Goal: Book appointment/travel/reservation

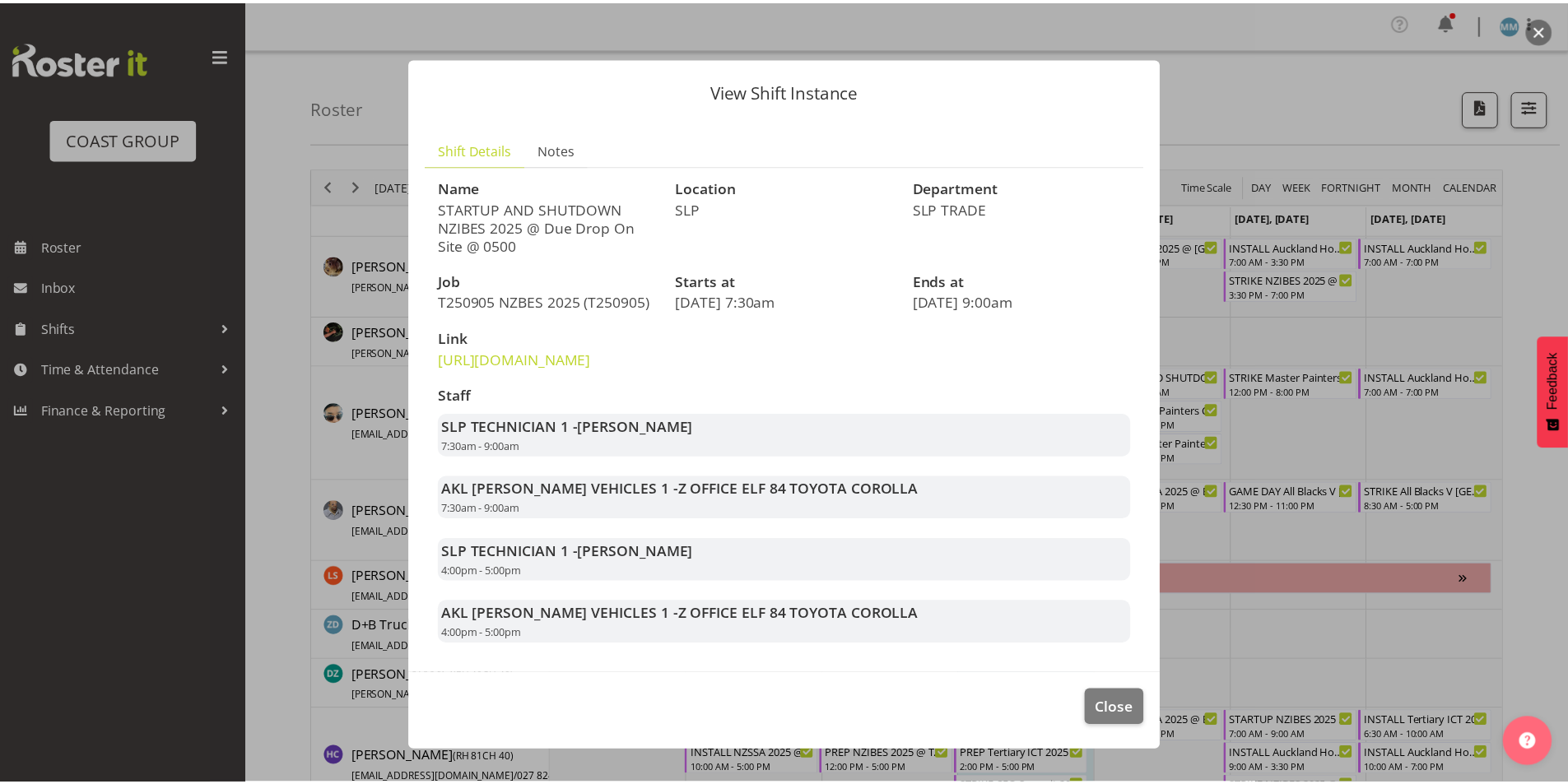
scroll to position [1070, 0]
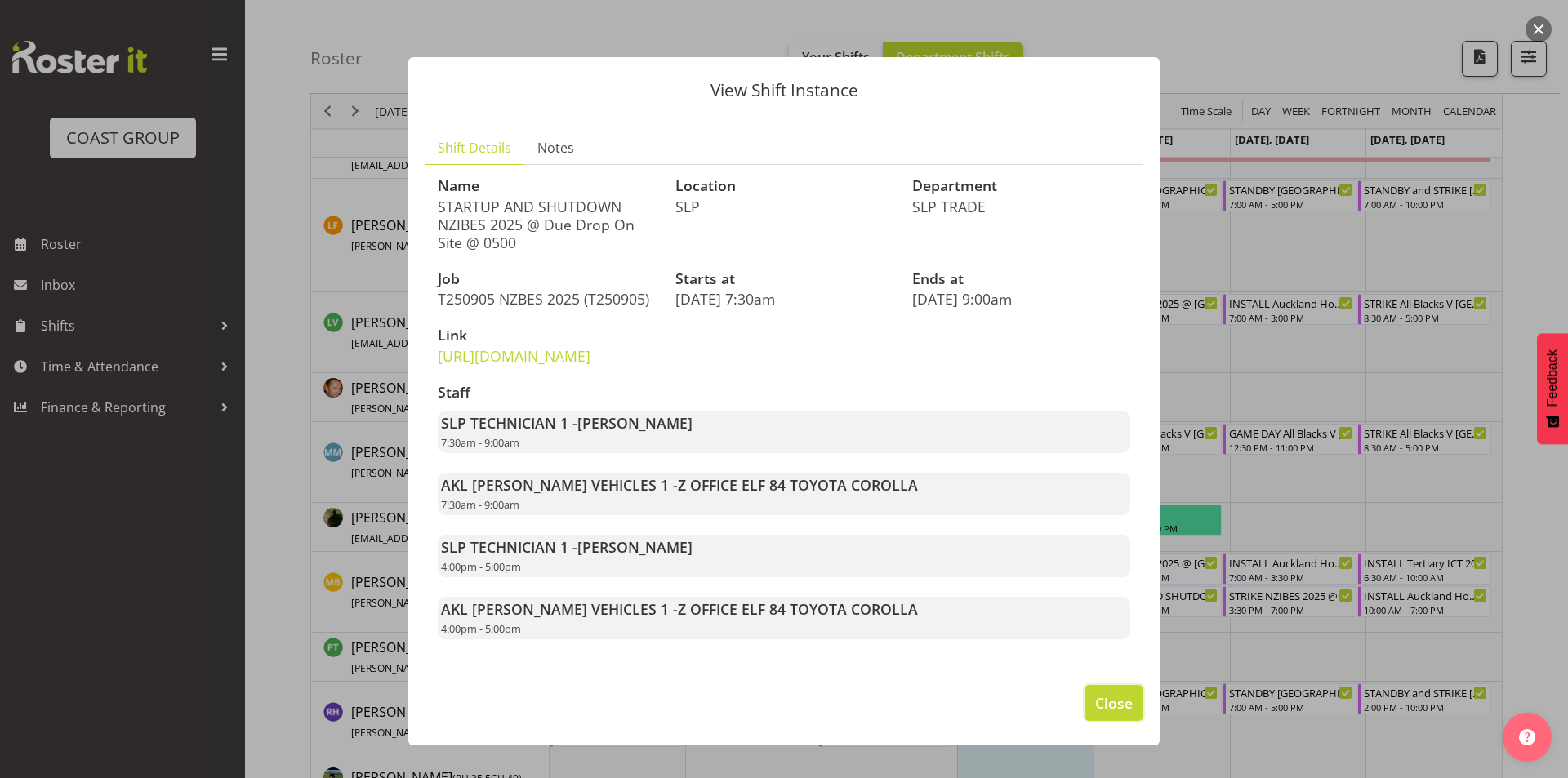
click at [1099, 713] on span "Close" at bounding box center [1113, 703] width 38 height 21
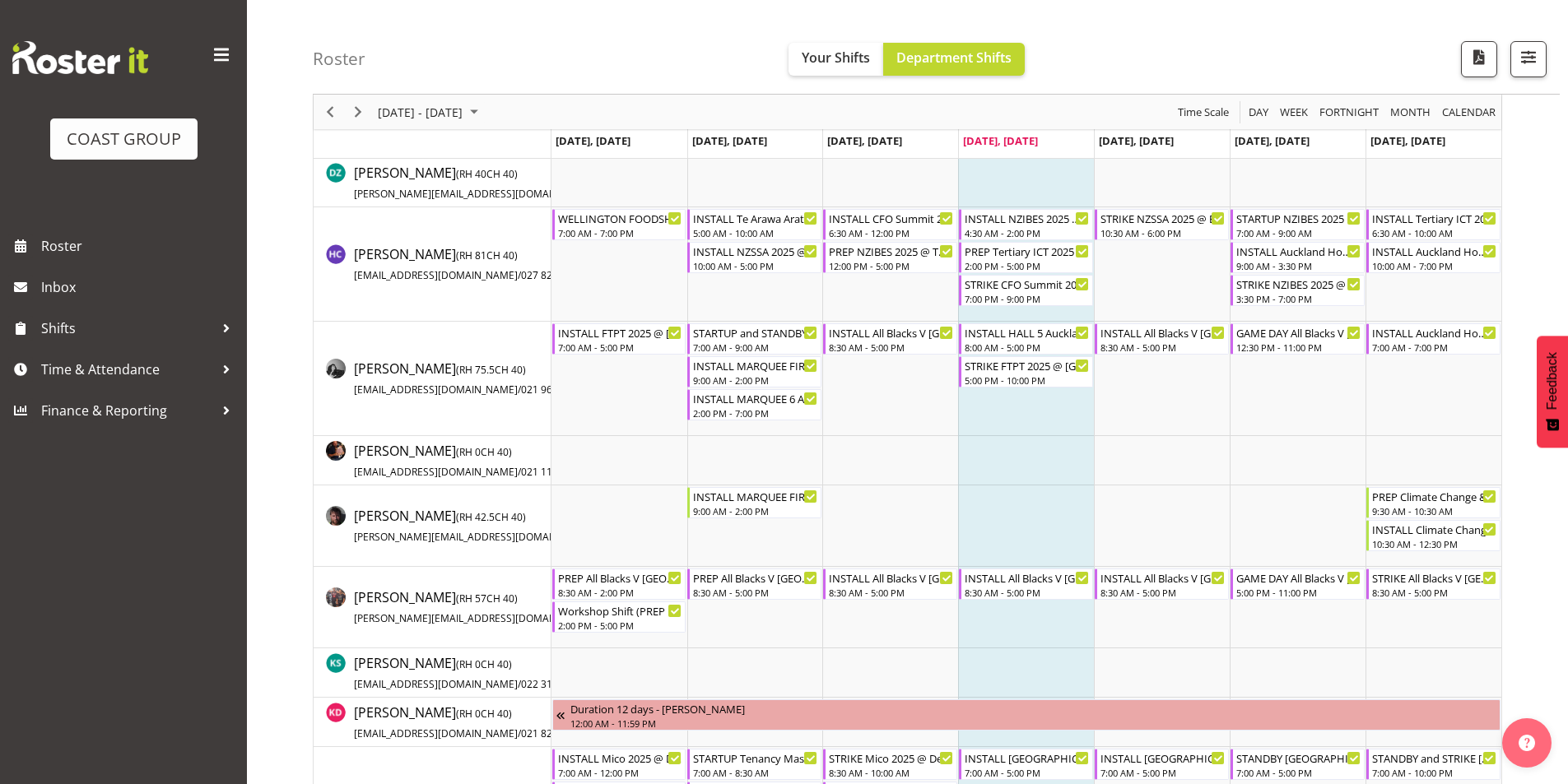
scroll to position [493, 0]
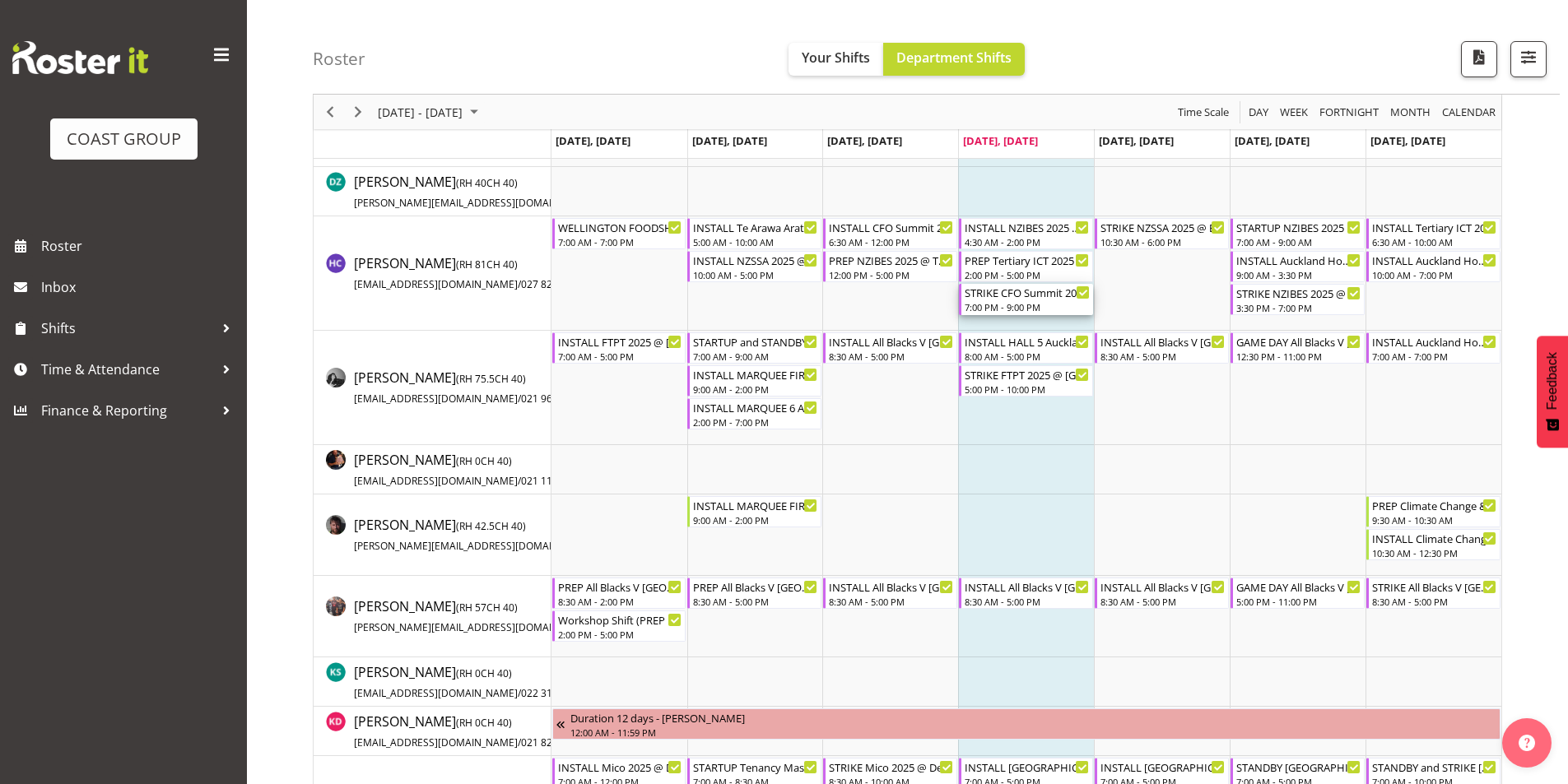
click at [1017, 305] on div "7:00 PM - 9:00 PM" at bounding box center [1027, 307] width 125 height 13
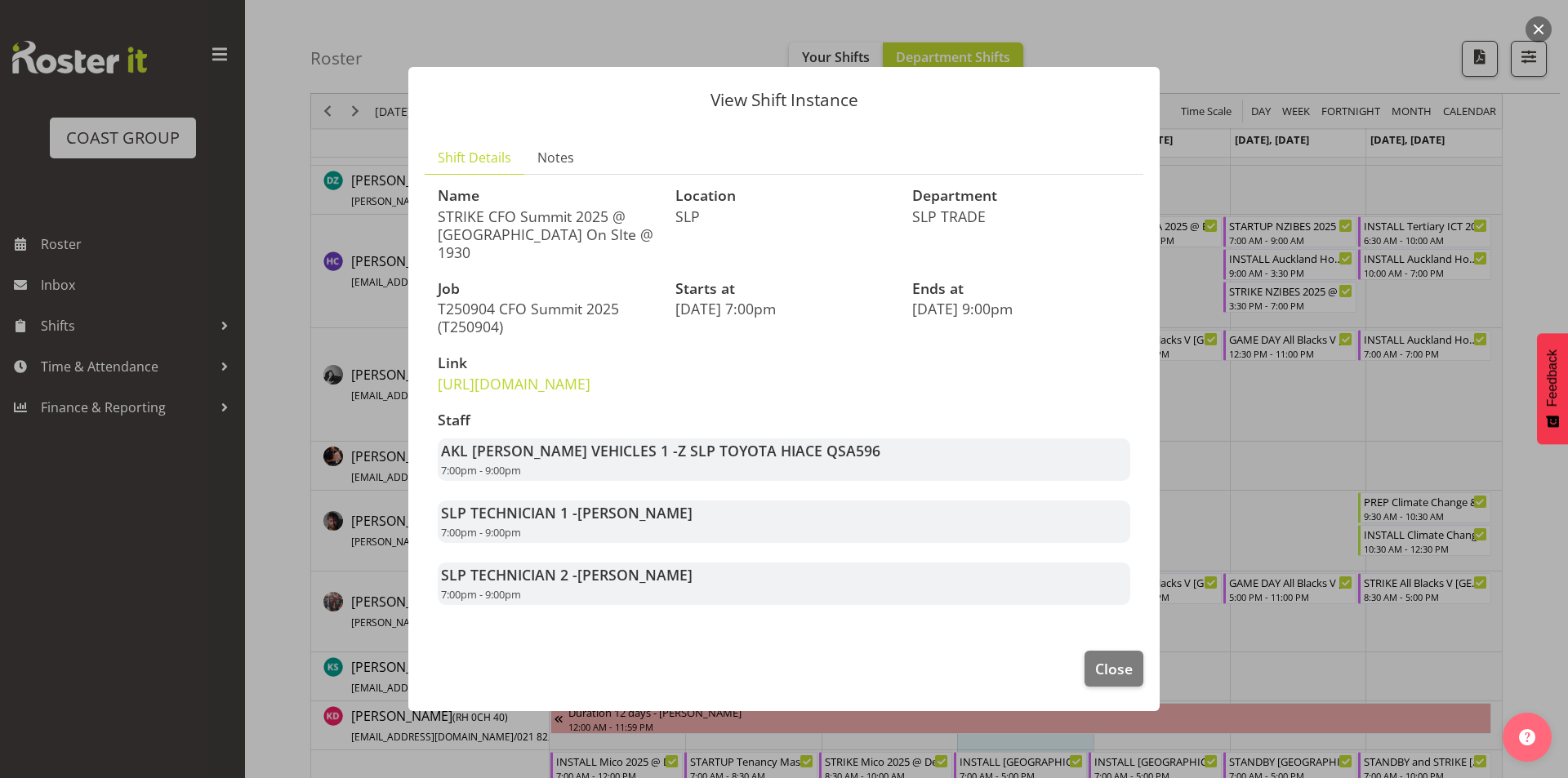
click at [1289, 518] on div at bounding box center [784, 389] width 1568 height 778
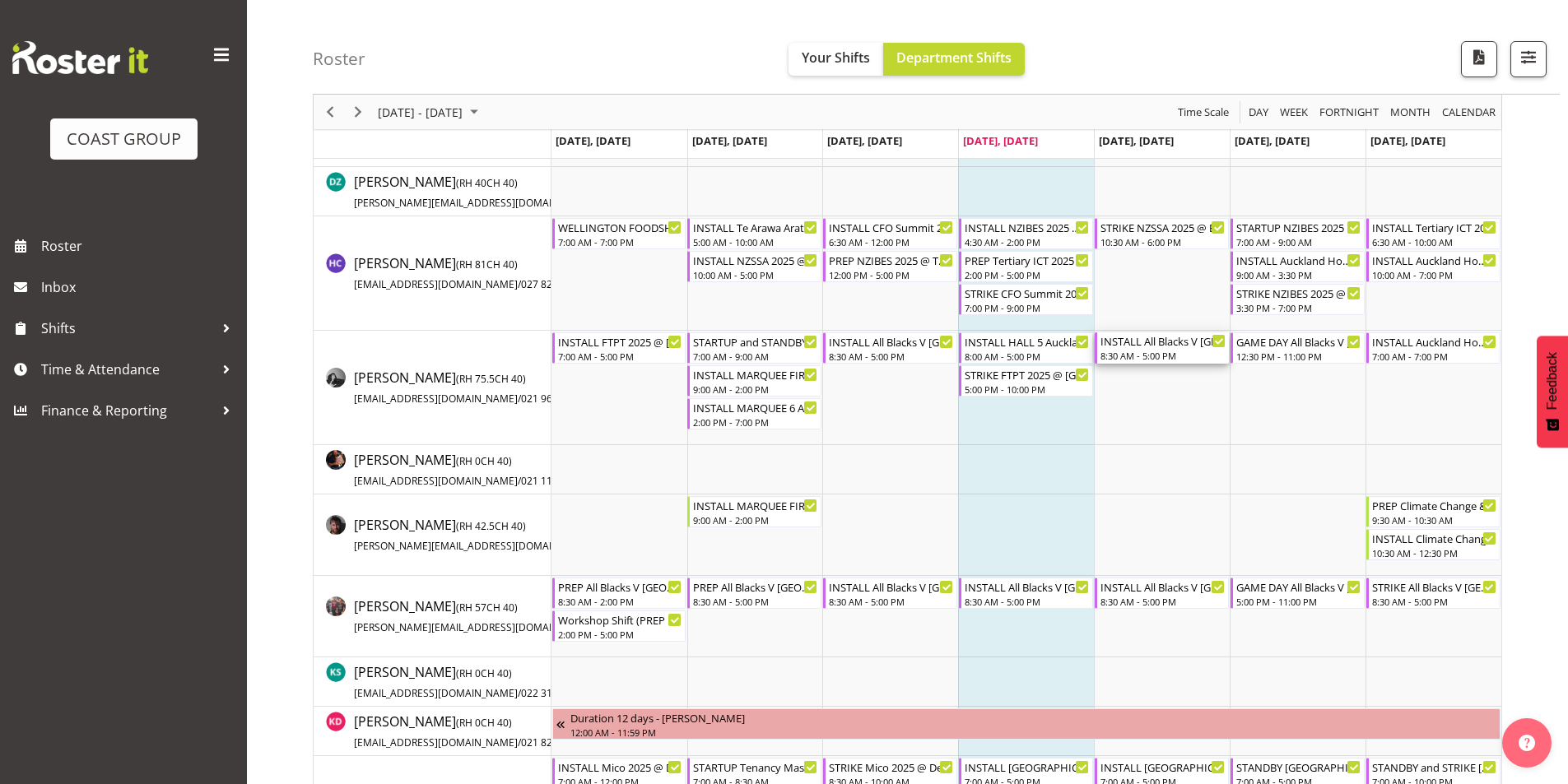
click at [1151, 352] on div "8:30 AM - 5:00 PM" at bounding box center [1163, 355] width 125 height 13
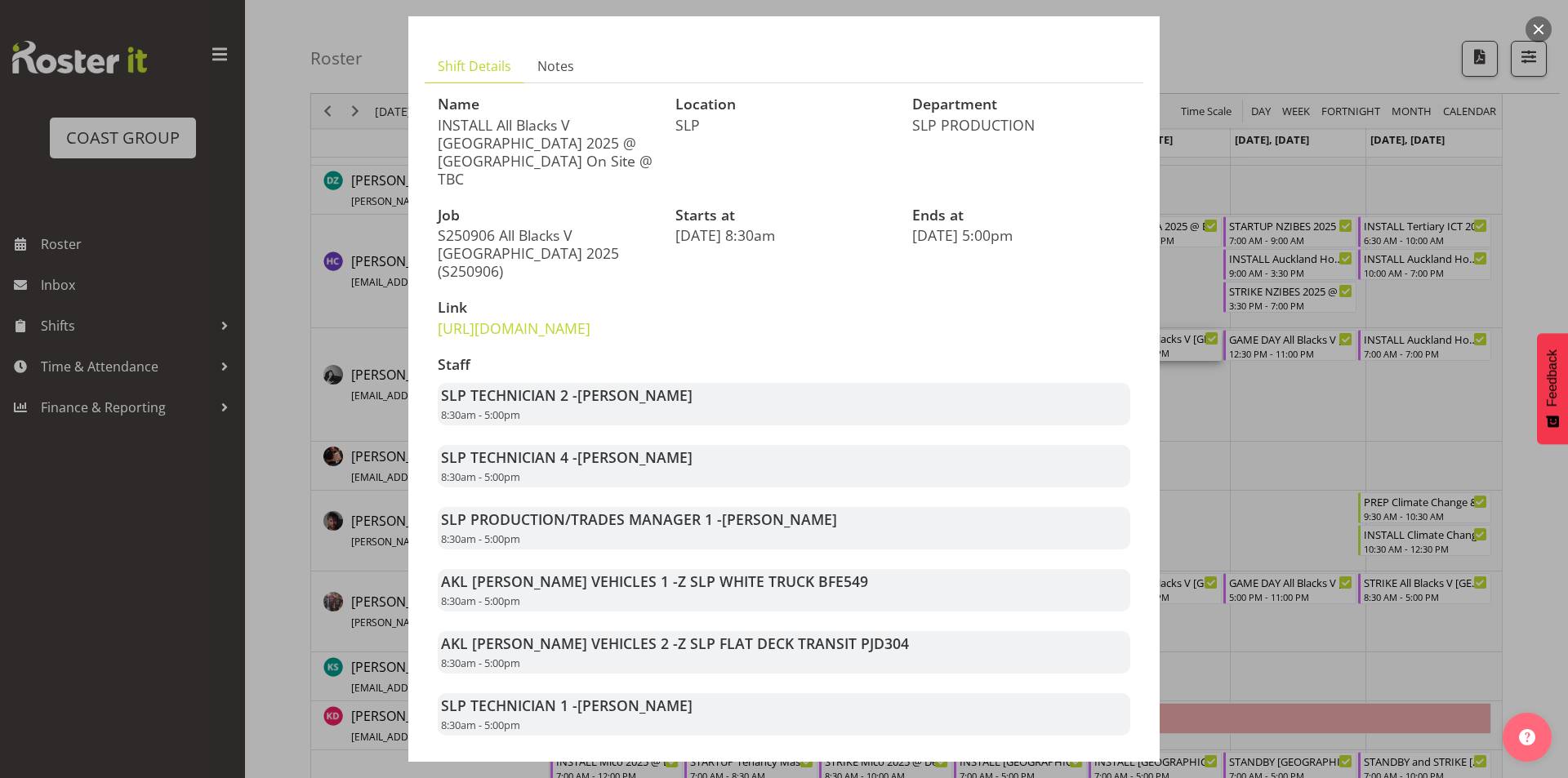
scroll to position [161, 0]
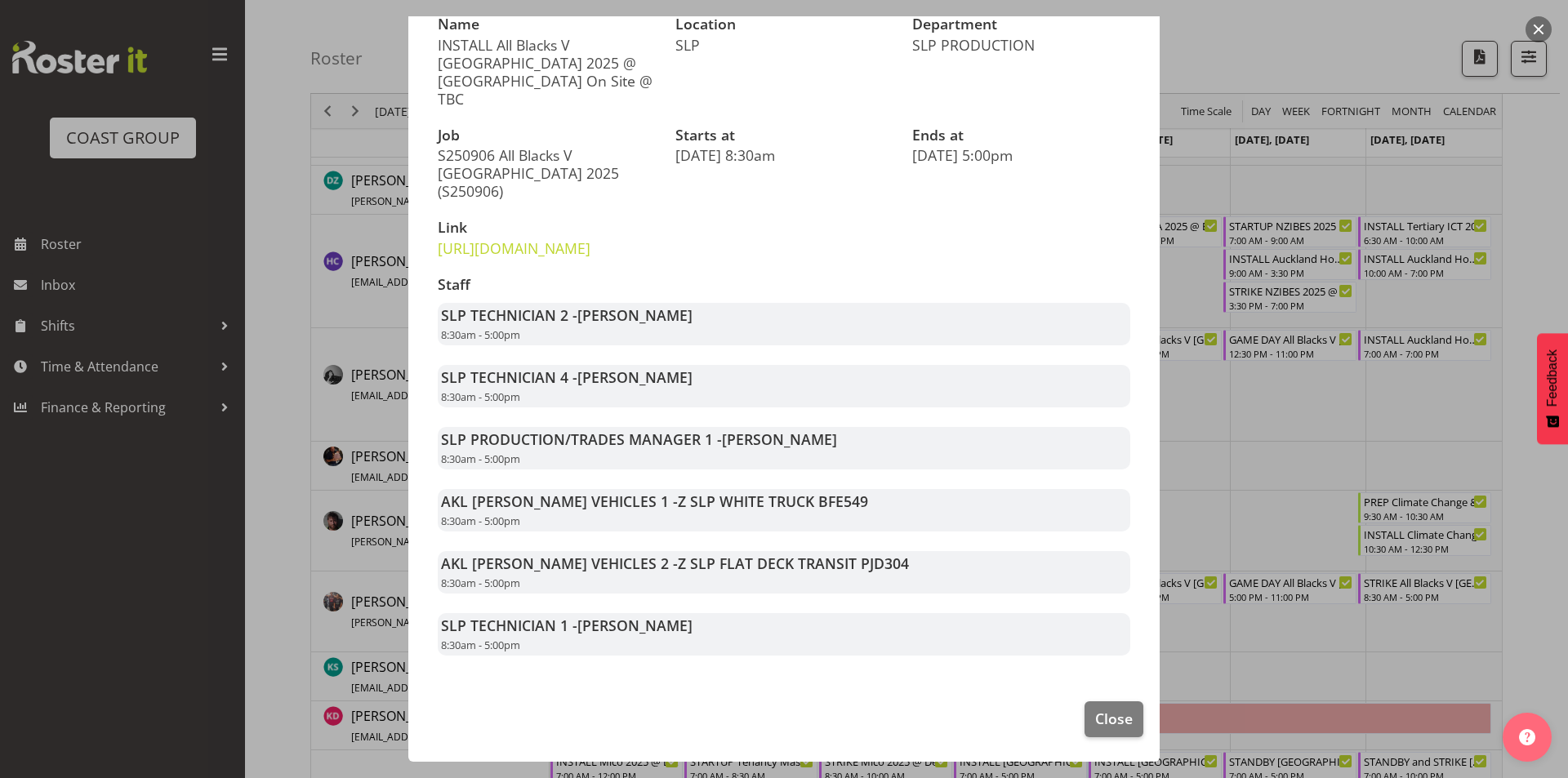
click at [1313, 471] on div at bounding box center [784, 389] width 1568 height 778
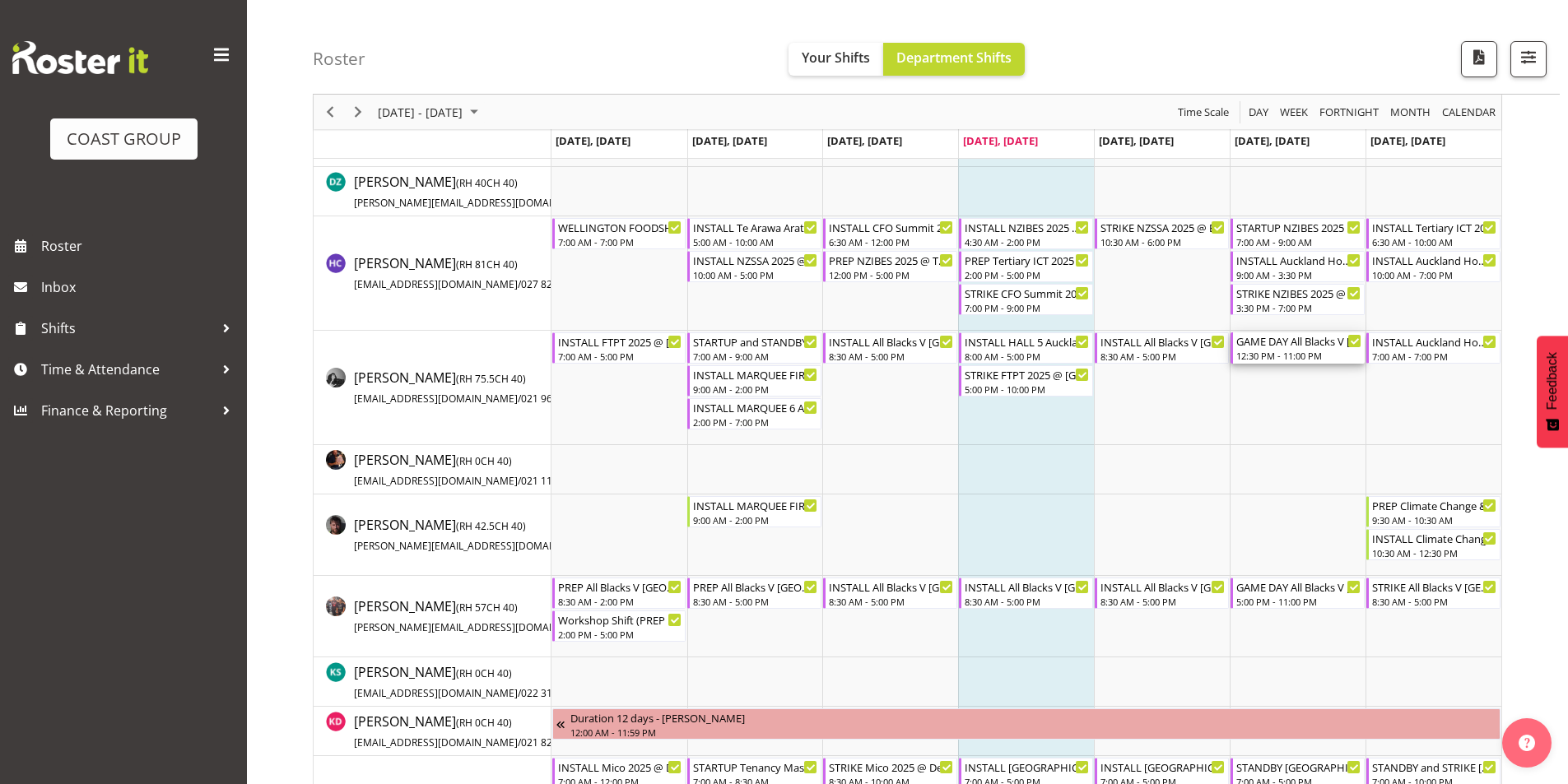
click at [1292, 354] on div "12:30 PM - 11:00 PM" at bounding box center [1299, 355] width 125 height 13
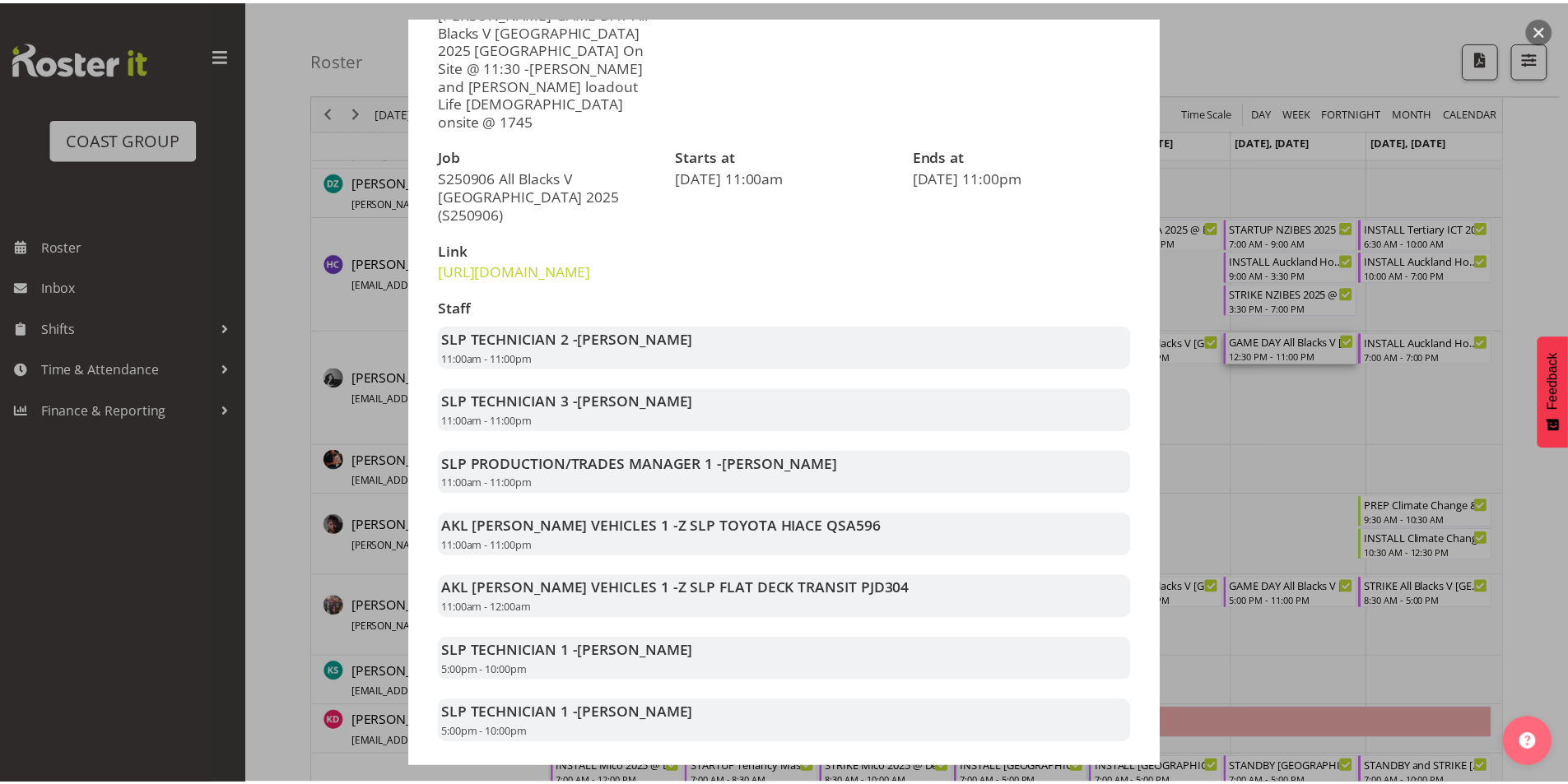
scroll to position [262, 0]
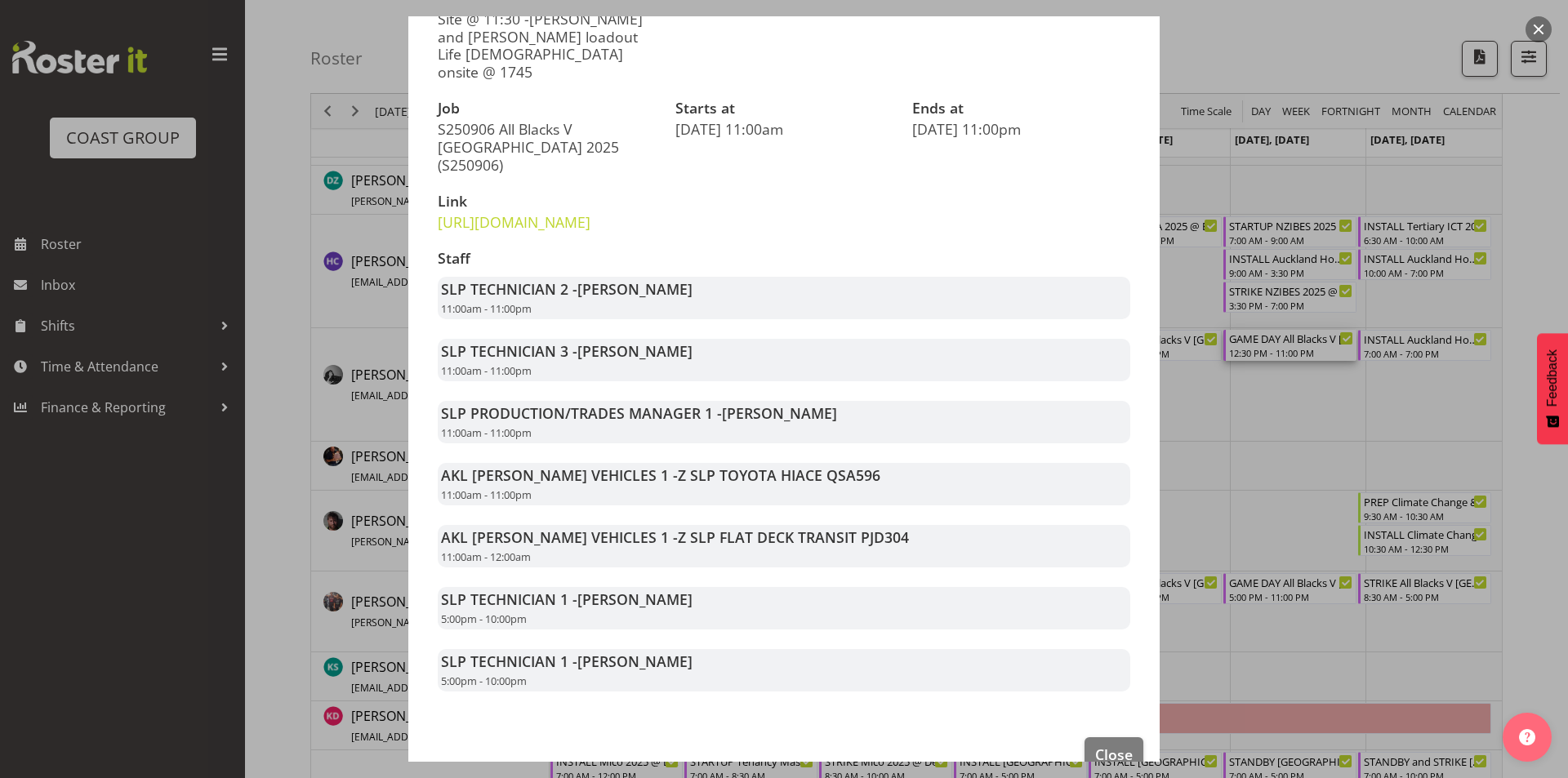
click at [1338, 503] on div at bounding box center [784, 389] width 1568 height 778
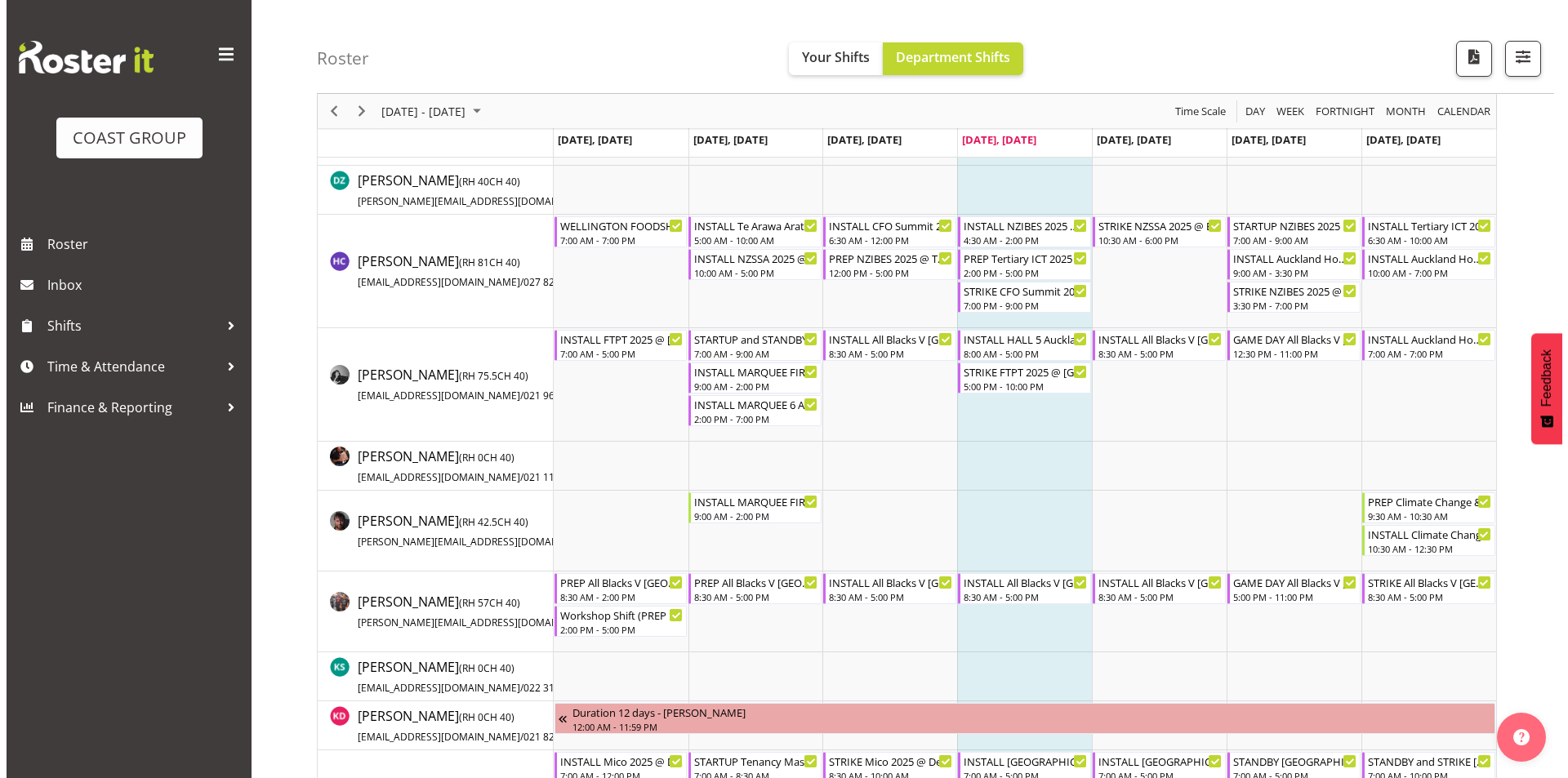
scroll to position [408, 0]
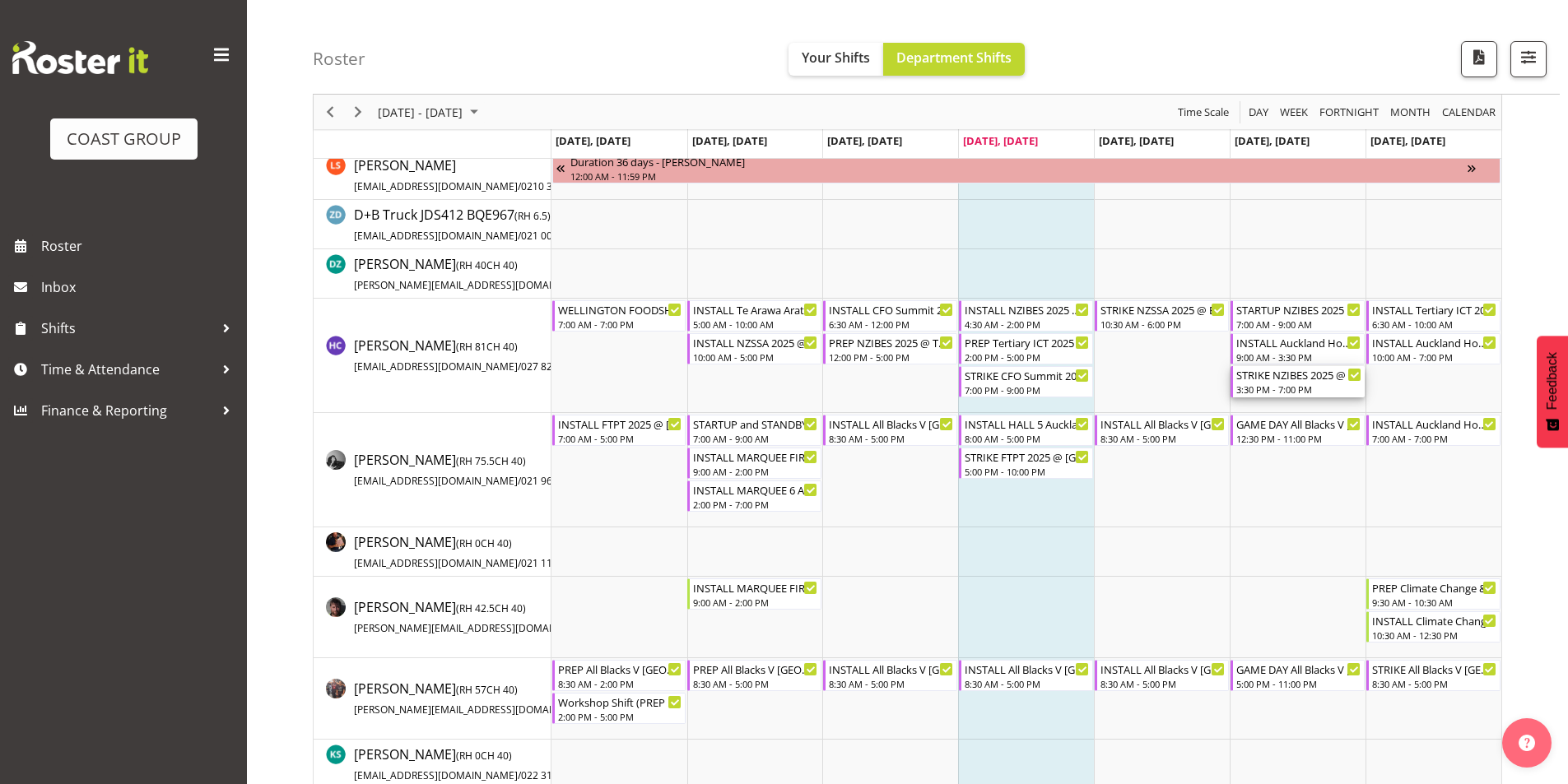
click at [1286, 377] on div "STRIKE NZIBES 2025 @ Due Drop On Site @ 1600" at bounding box center [1299, 374] width 125 height 17
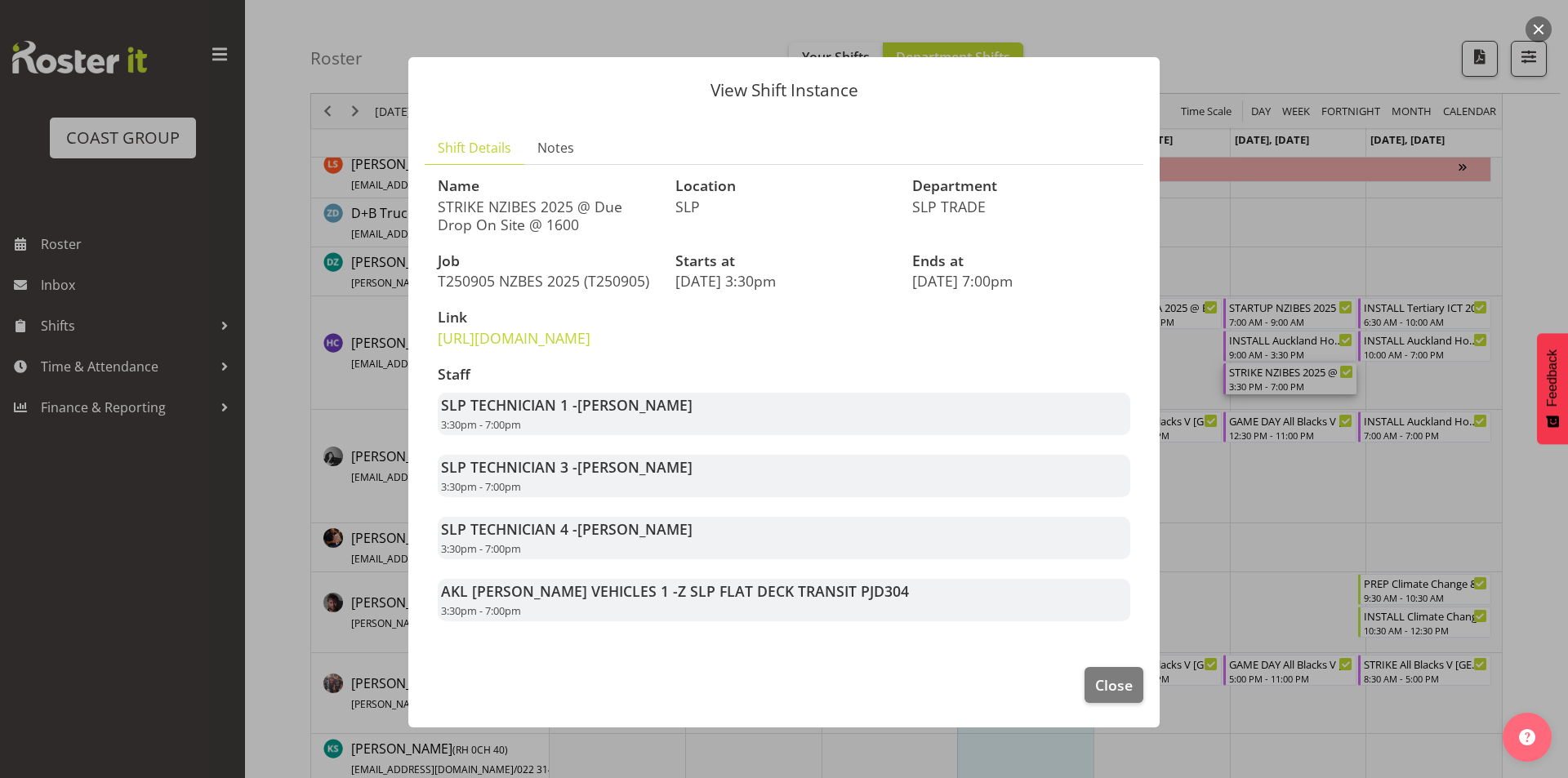
click at [1292, 520] on div at bounding box center [784, 389] width 1568 height 778
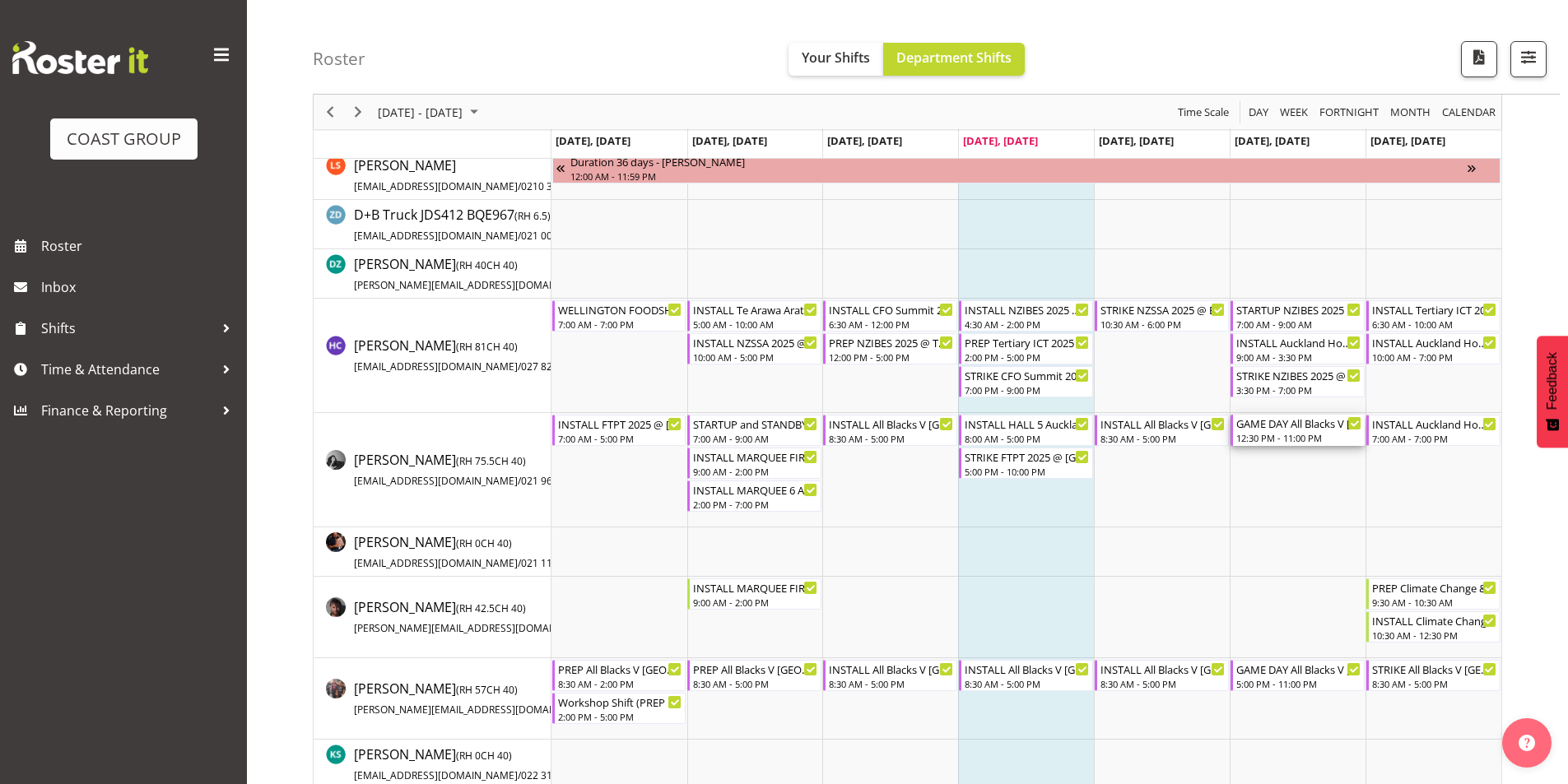
click at [1302, 433] on div "12:30 PM - 11:00 PM" at bounding box center [1299, 437] width 125 height 13
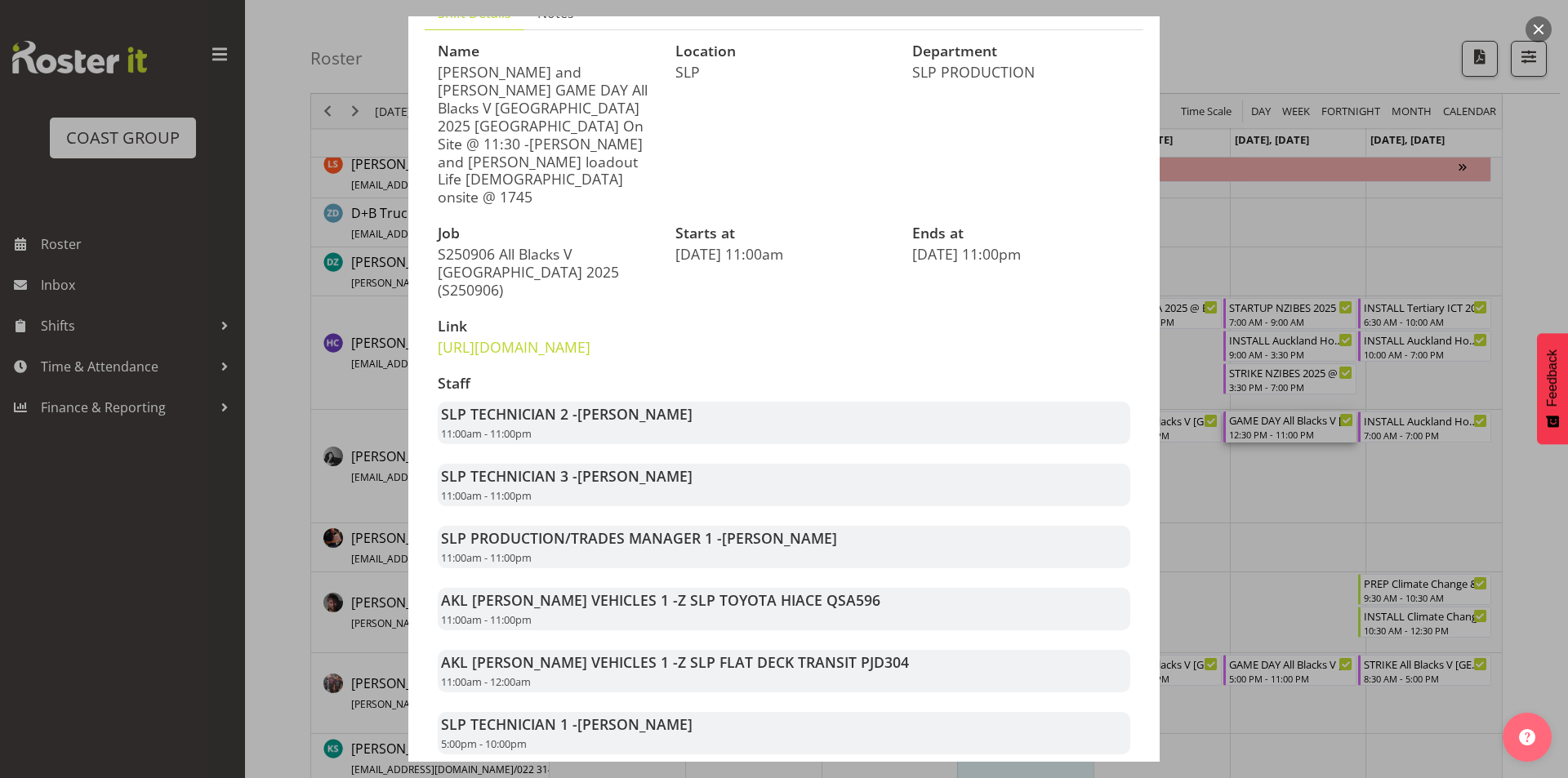
scroll to position [163, 0]
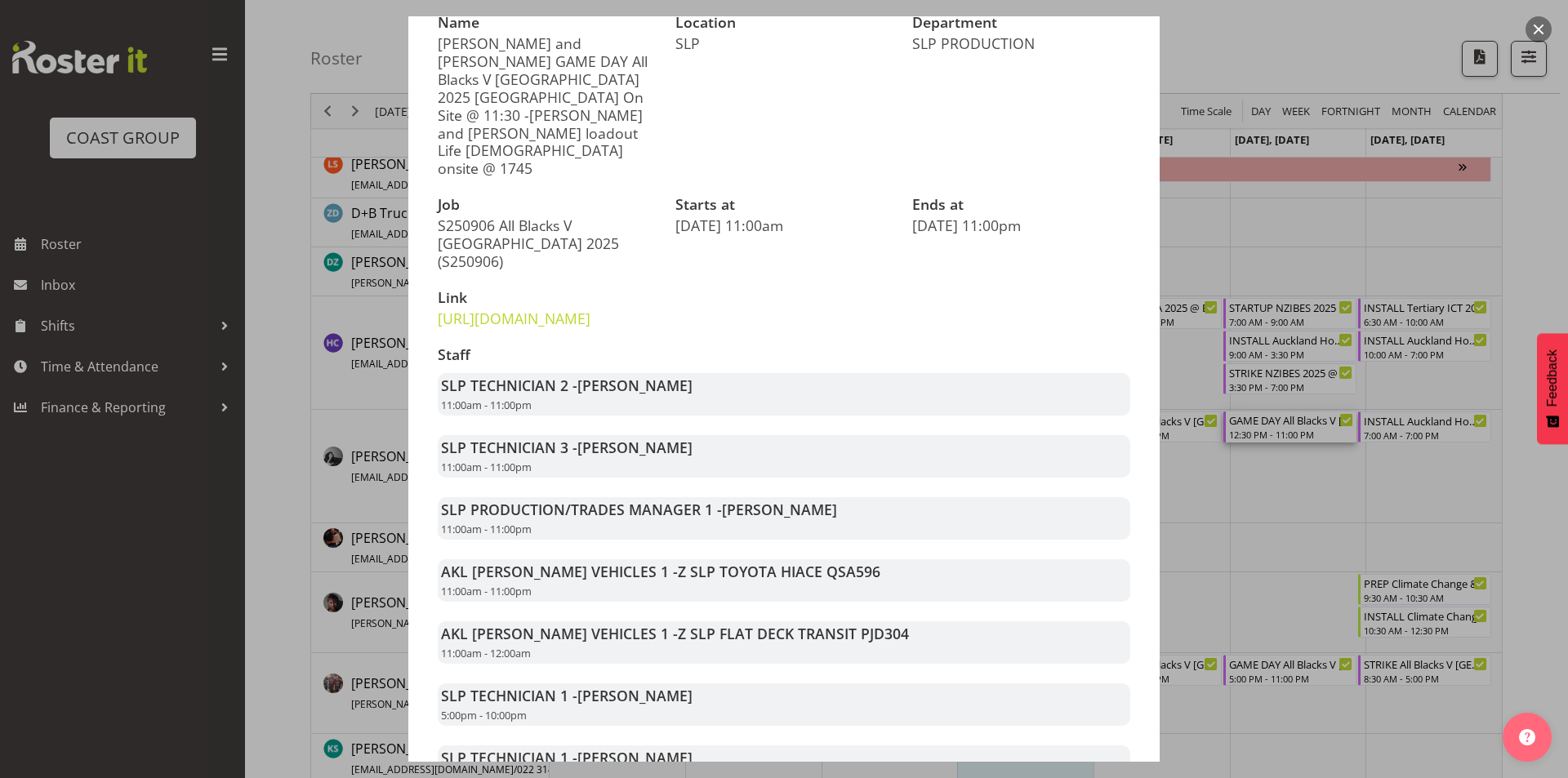
click at [1210, 584] on div at bounding box center [784, 389] width 1568 height 778
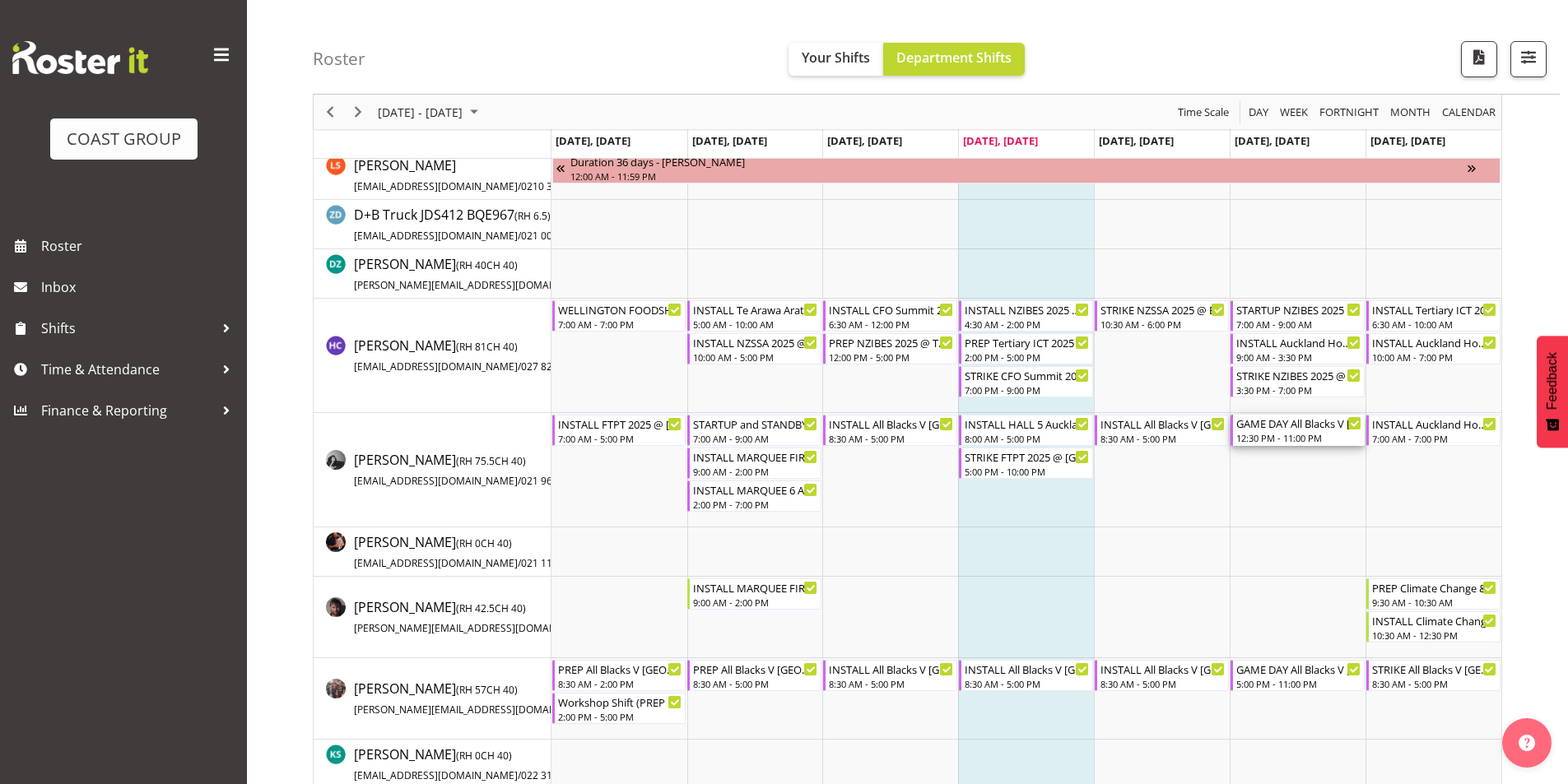
click at [1288, 436] on div "12:30 PM - 11:00 PM" at bounding box center [1299, 437] width 125 height 13
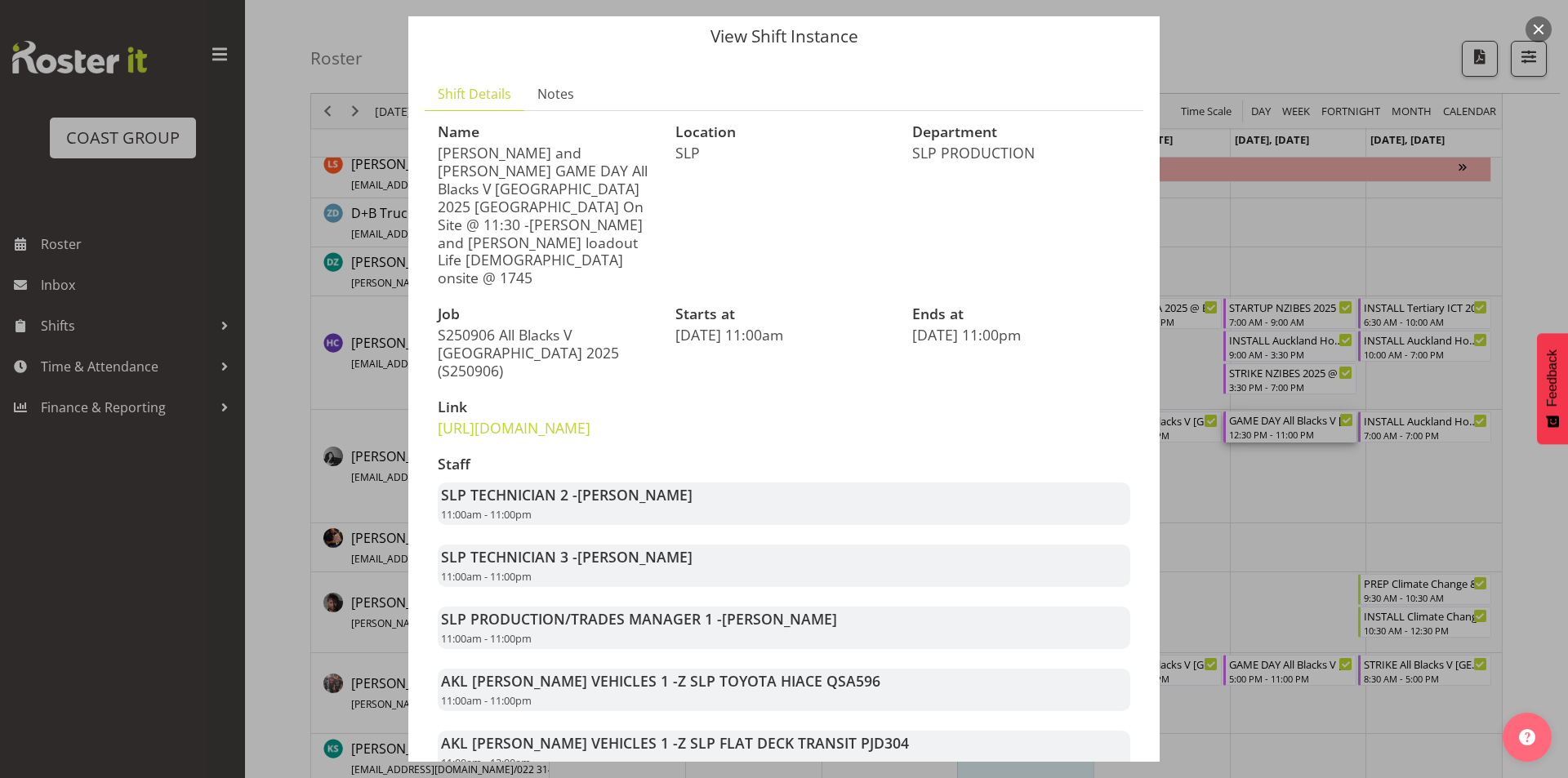
scroll to position [82, 0]
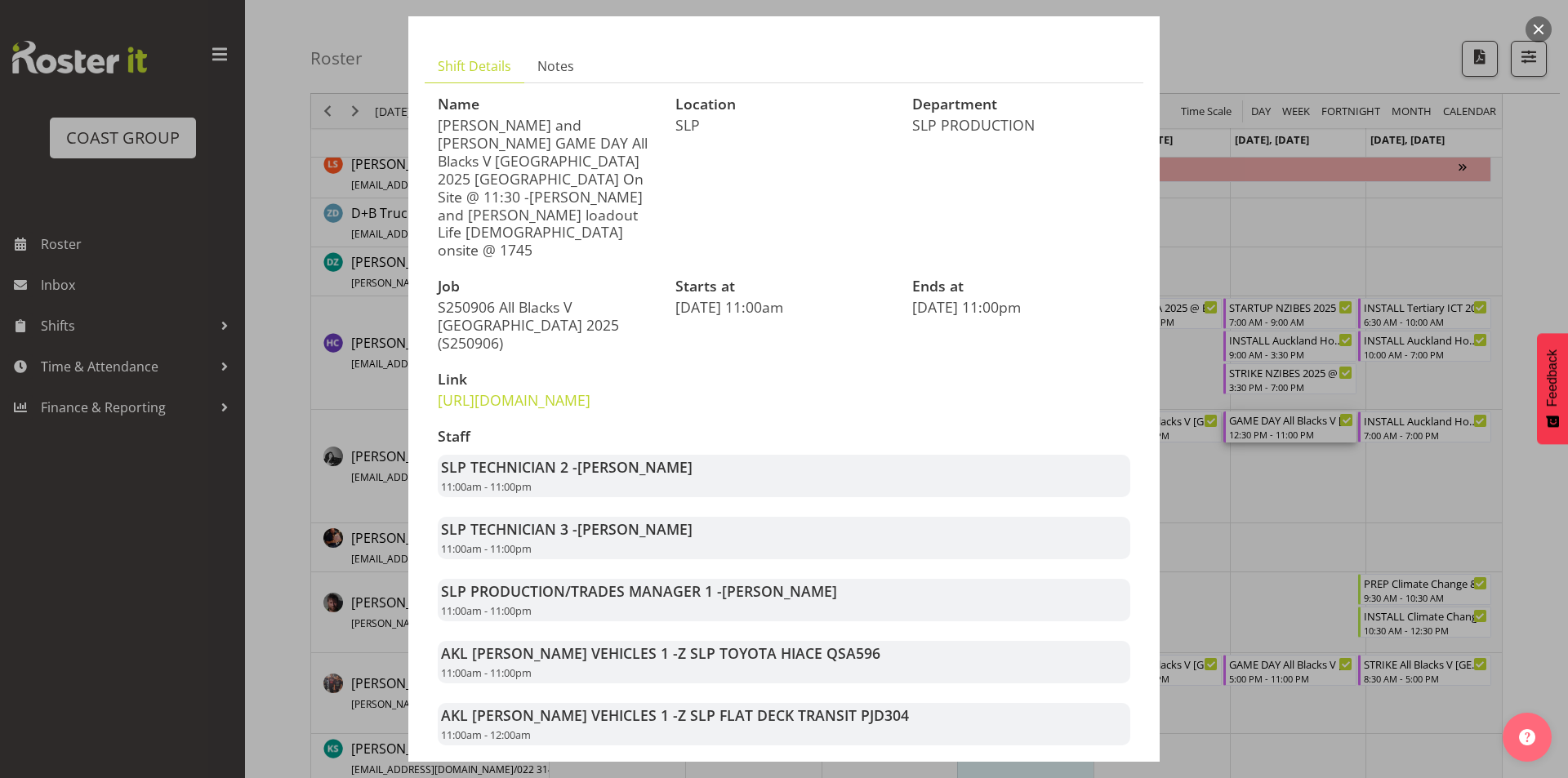
click at [1305, 502] on div at bounding box center [784, 389] width 1568 height 778
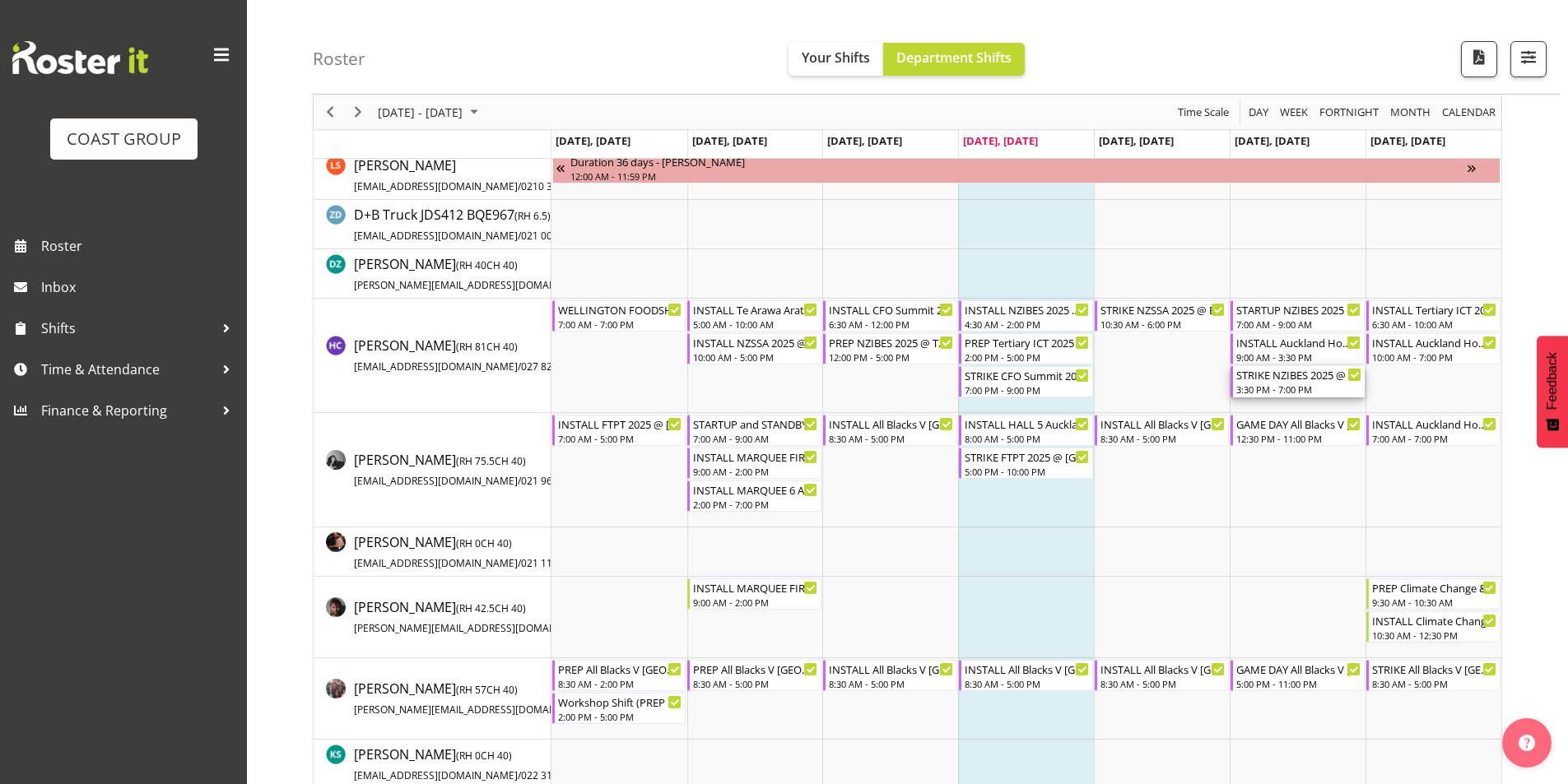
click at [1271, 391] on div "3:30 PM - 7:00 PM" at bounding box center [1299, 388] width 125 height 13
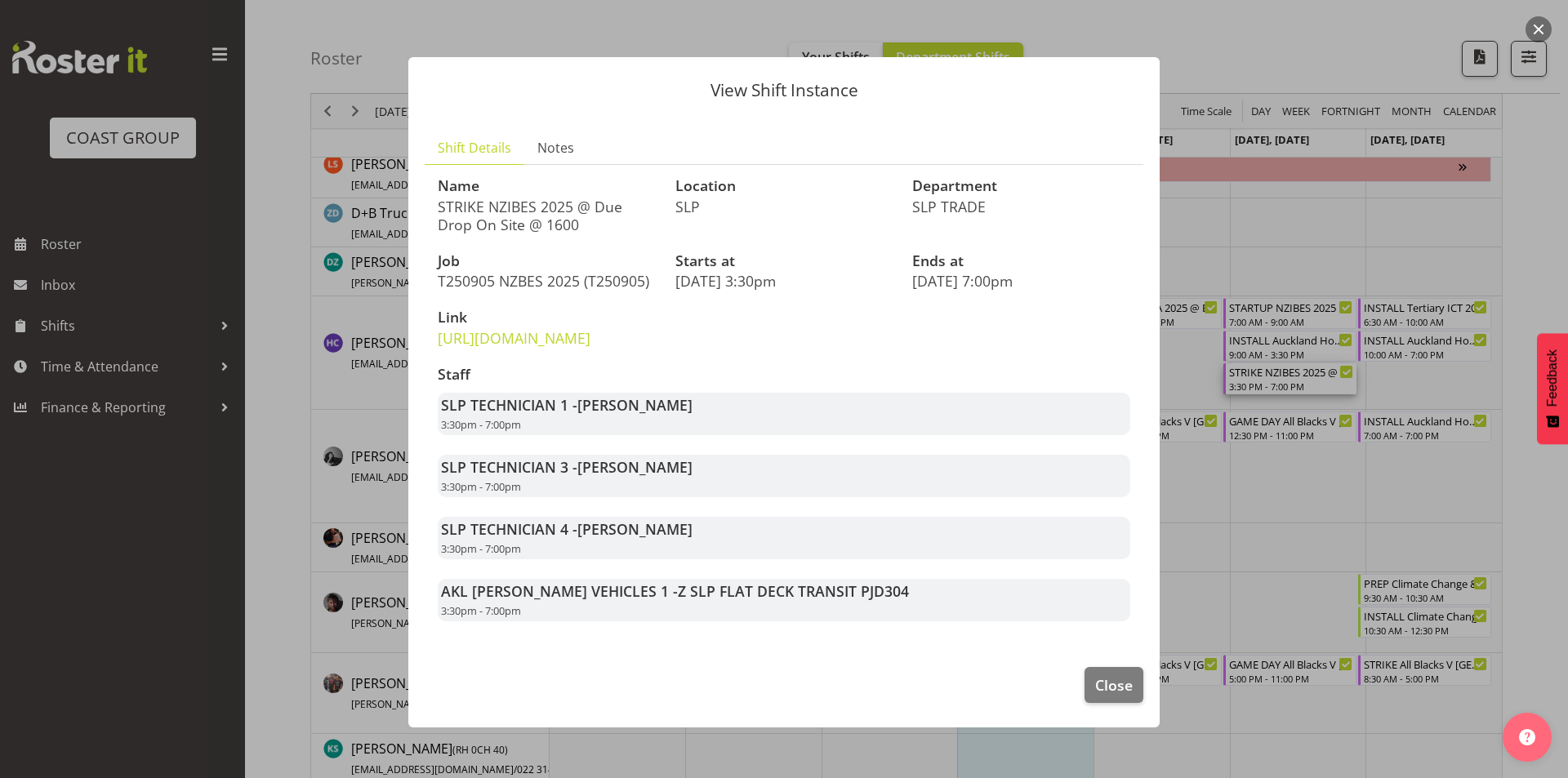
click at [1312, 575] on div at bounding box center [784, 389] width 1568 height 778
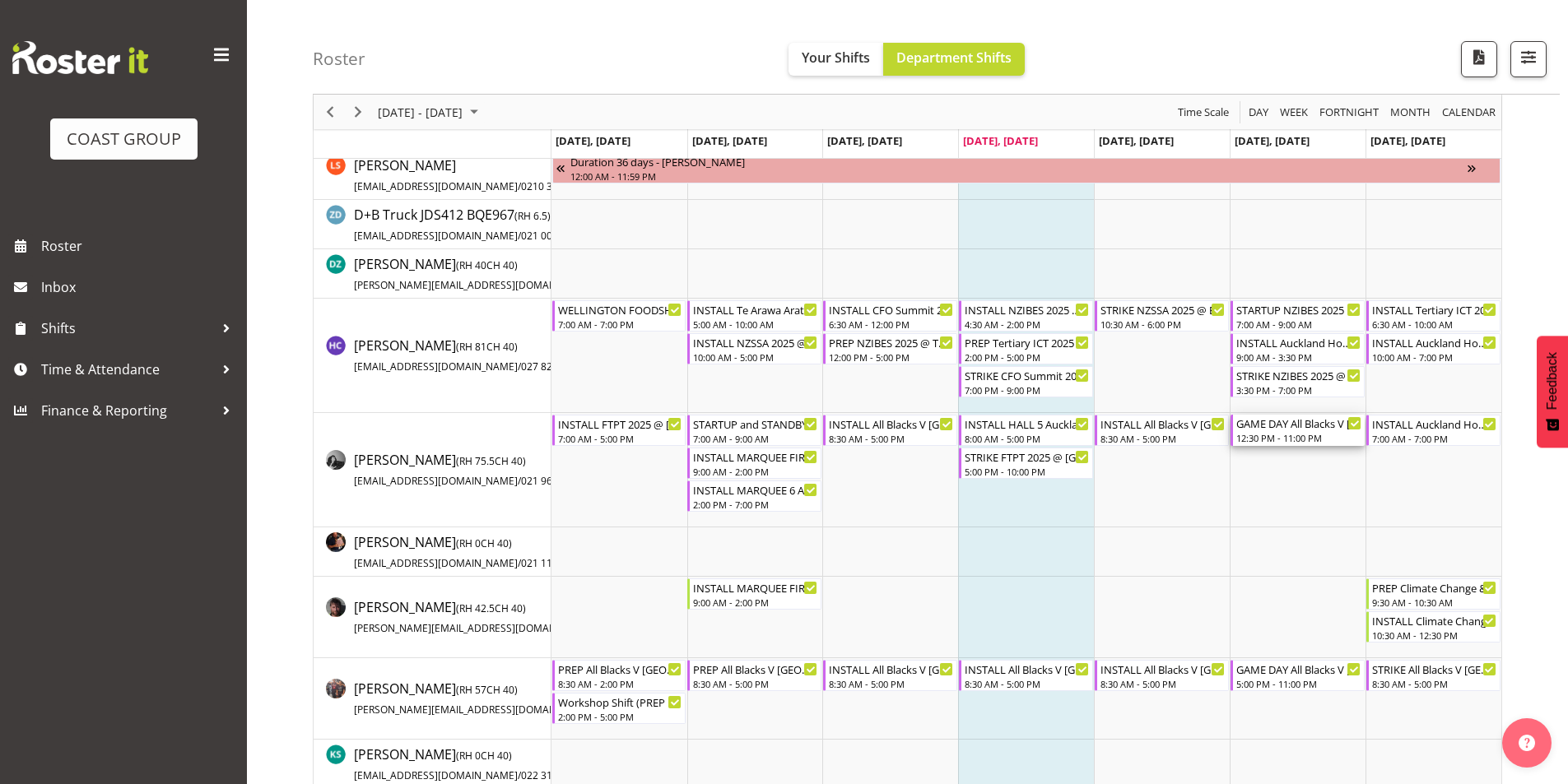
click at [1276, 438] on div "12:30 PM - 11:00 PM" at bounding box center [1299, 437] width 125 height 13
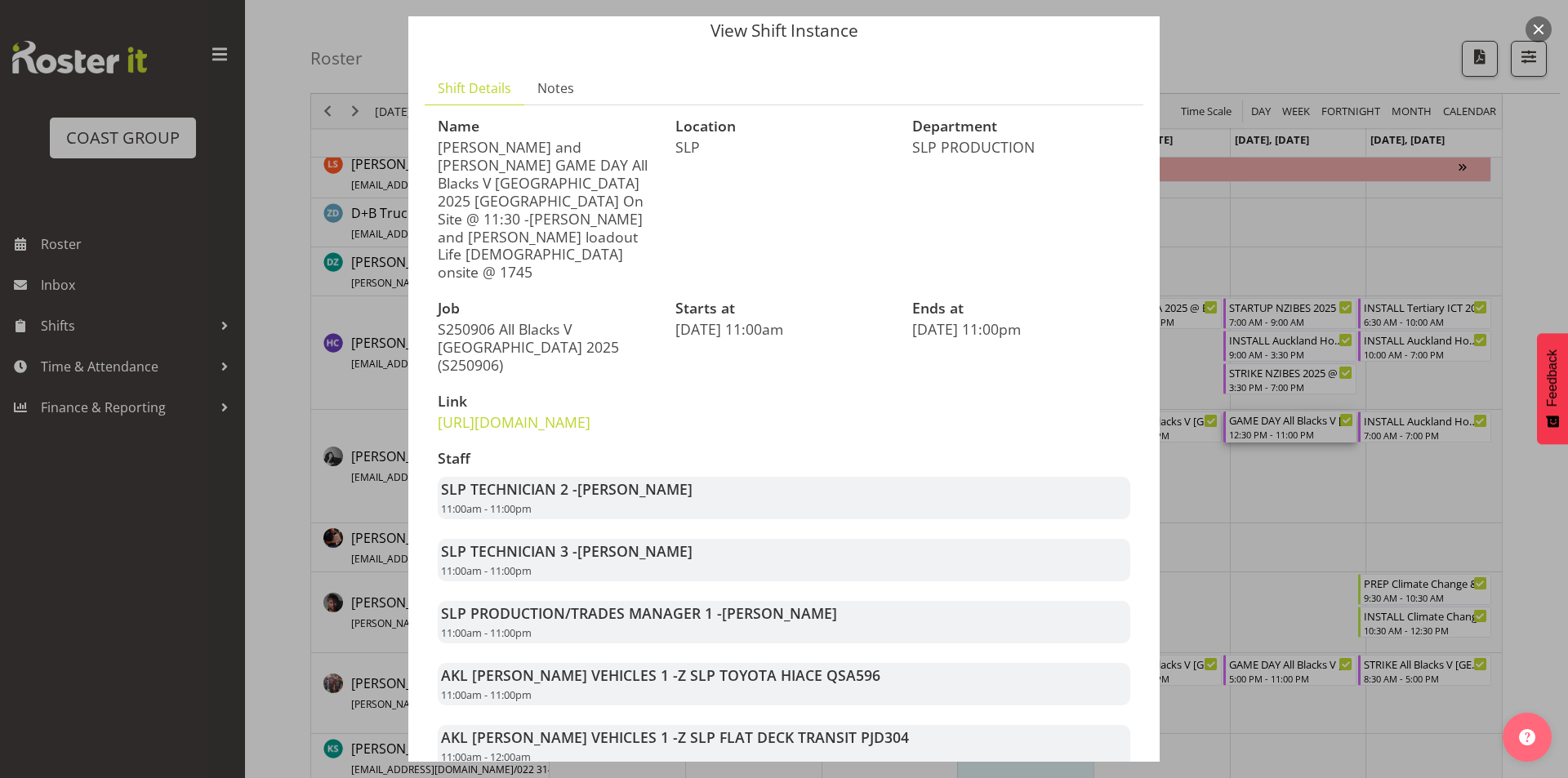
scroll to position [163, 0]
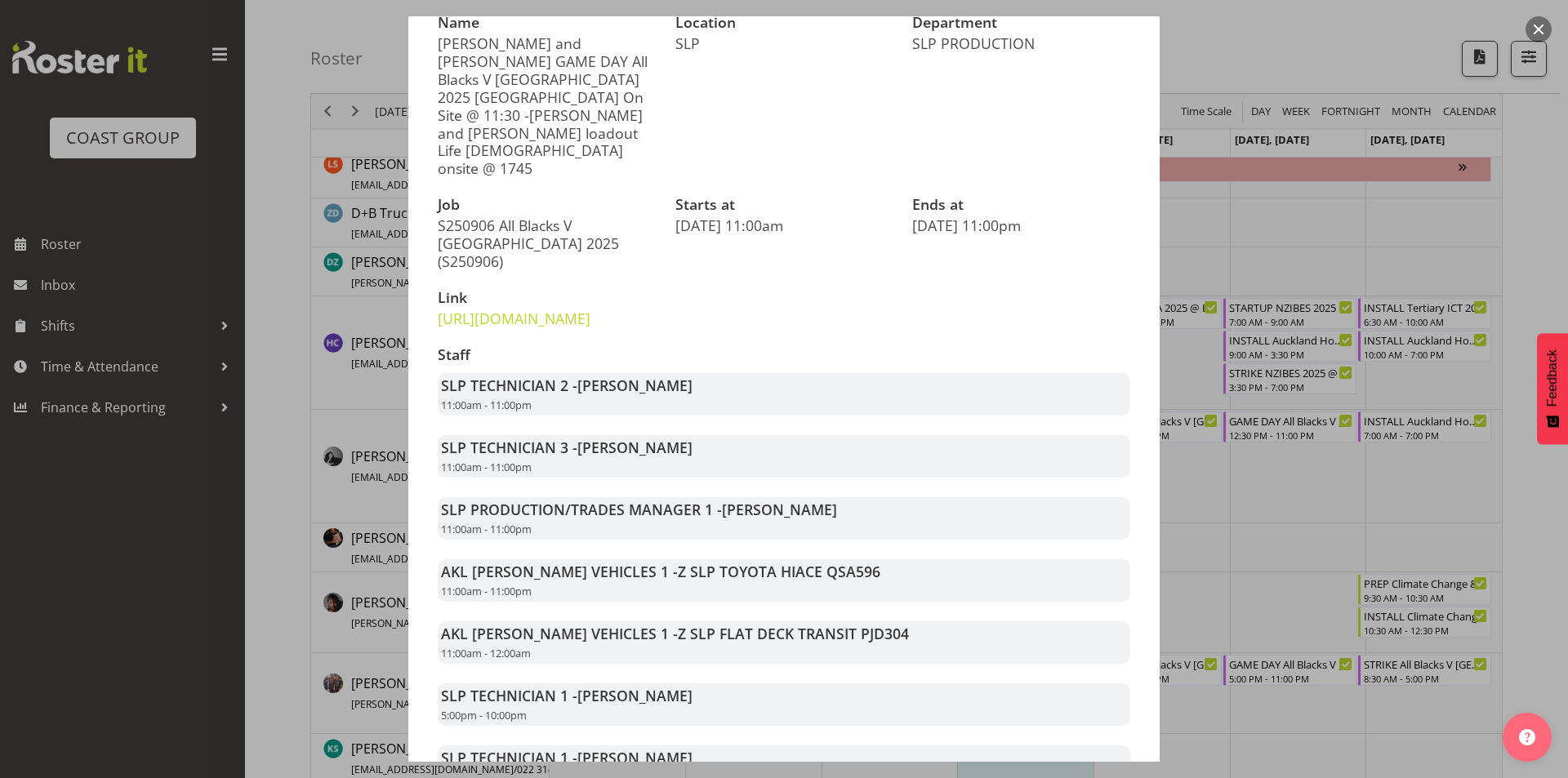
drag, startPoint x: 1277, startPoint y: 476, endPoint x: 1268, endPoint y: 457, distance: 21.0
click at [1277, 475] on div at bounding box center [784, 389] width 1568 height 778
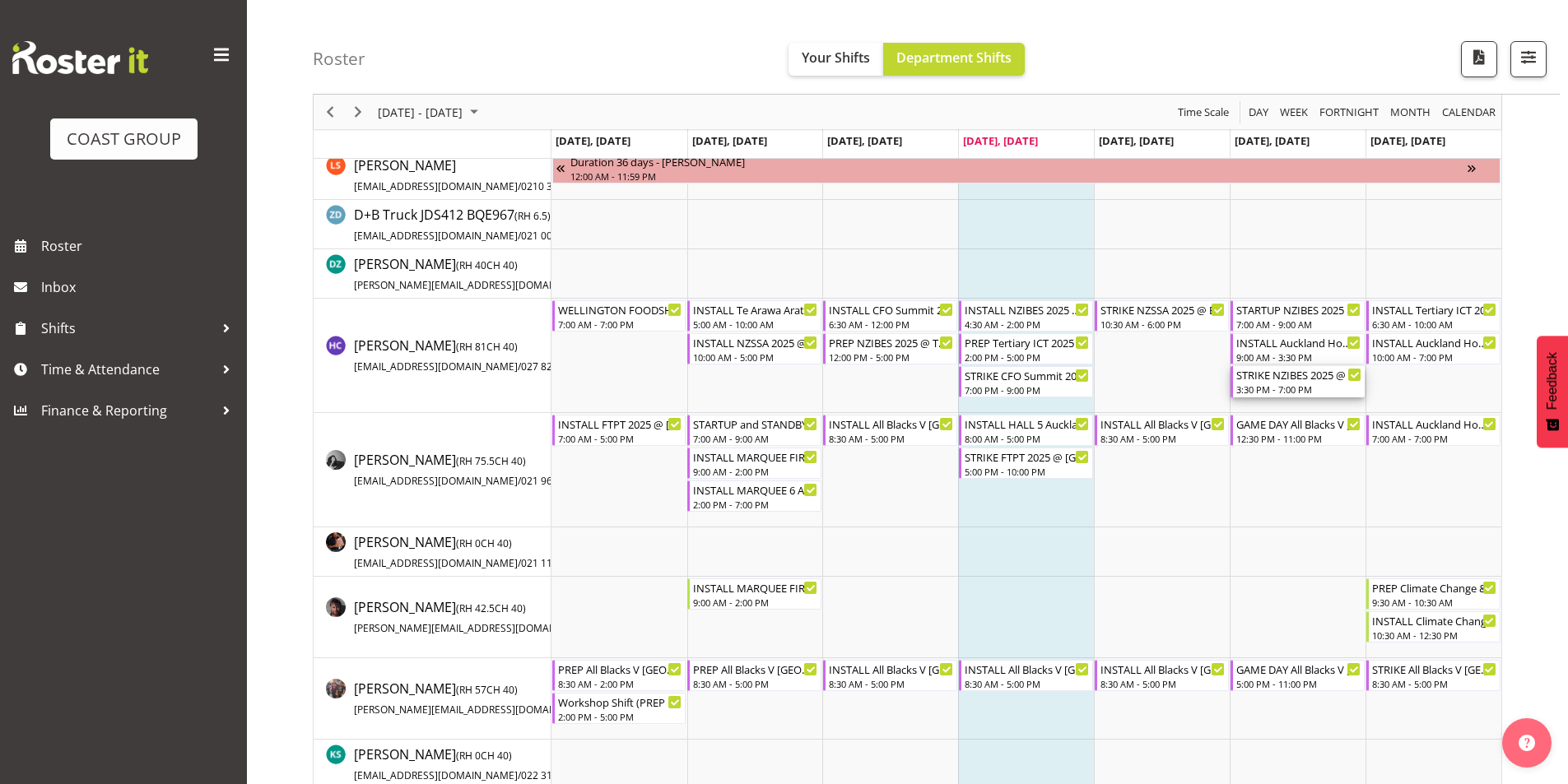
click at [1298, 379] on div "STRIKE NZIBES 2025 @ Due Drop On Site @ 1600" at bounding box center [1299, 374] width 125 height 17
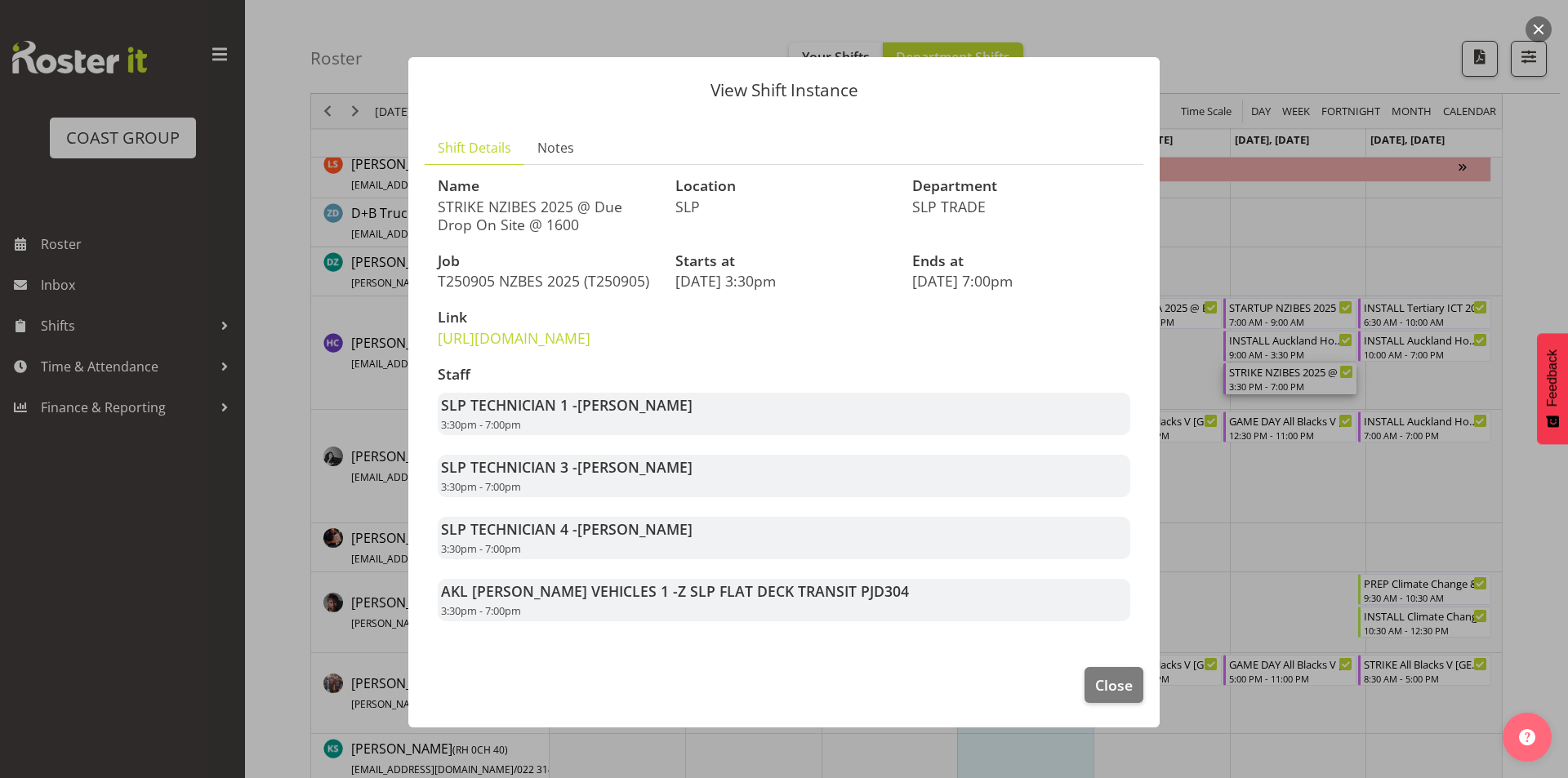
click at [1278, 468] on div at bounding box center [784, 389] width 1568 height 778
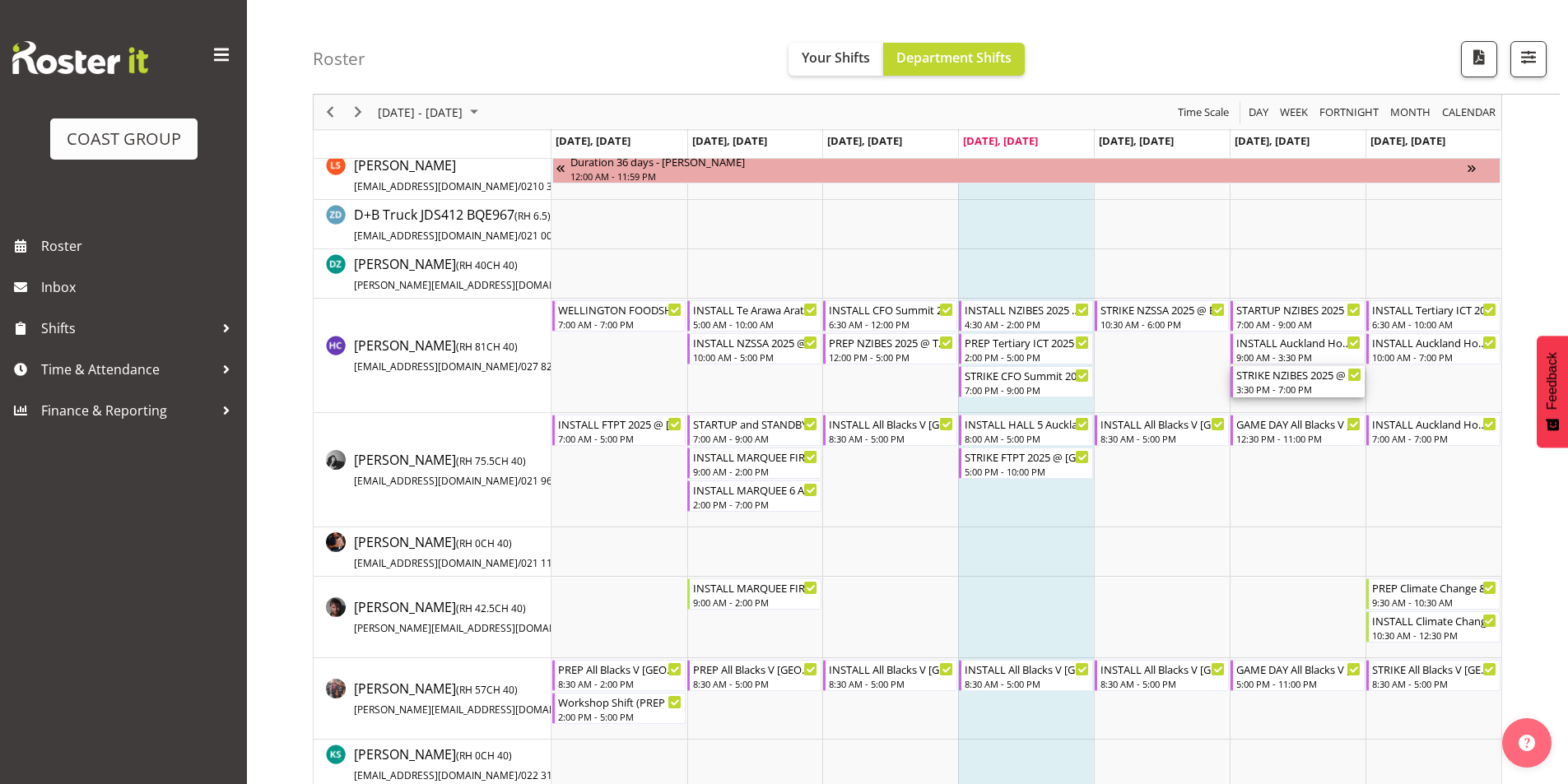
click at [1293, 378] on div "STRIKE NZIBES 2025 @ Due Drop On Site @ 1600" at bounding box center [1299, 374] width 125 height 17
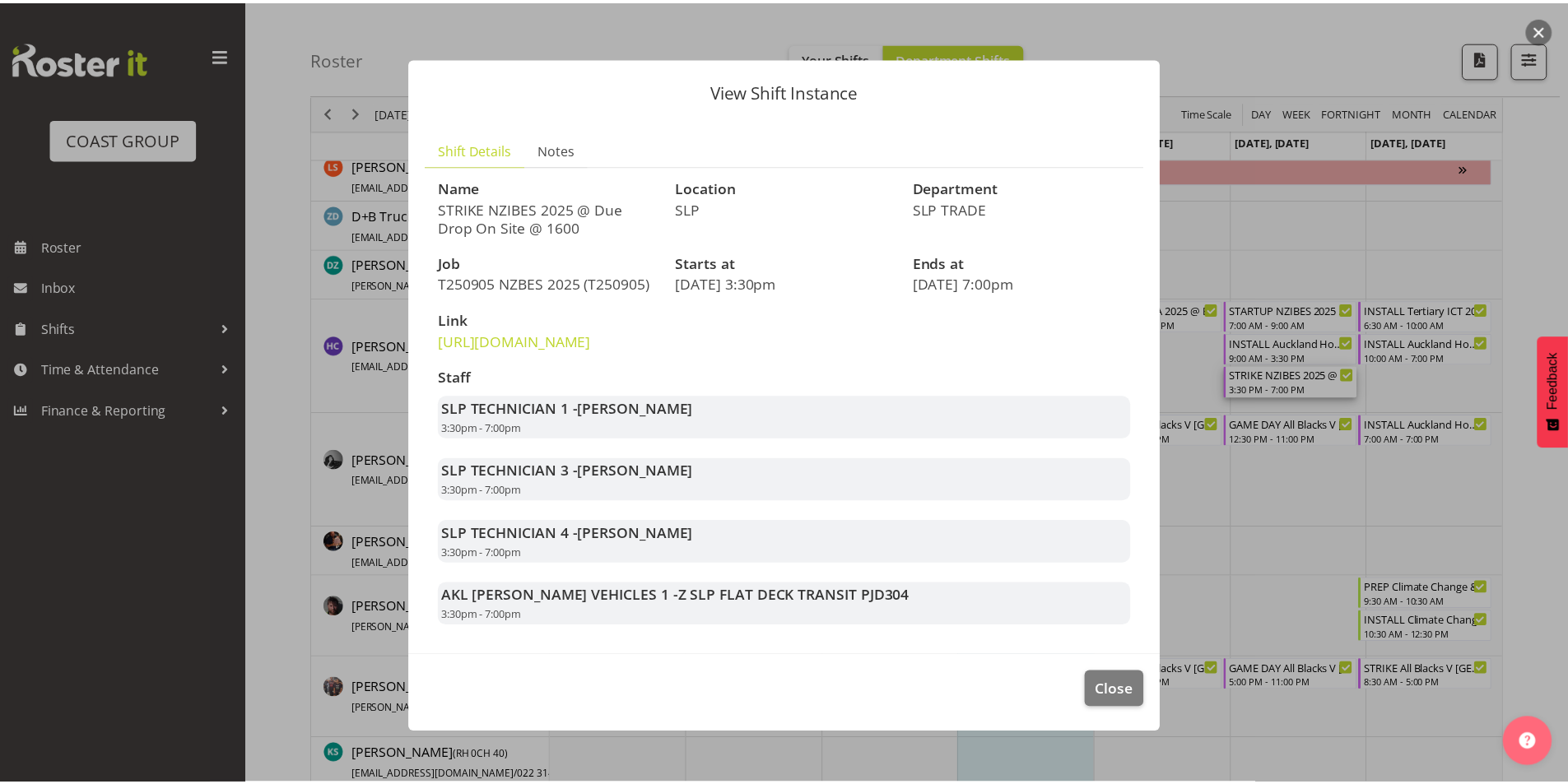
scroll to position [2, 0]
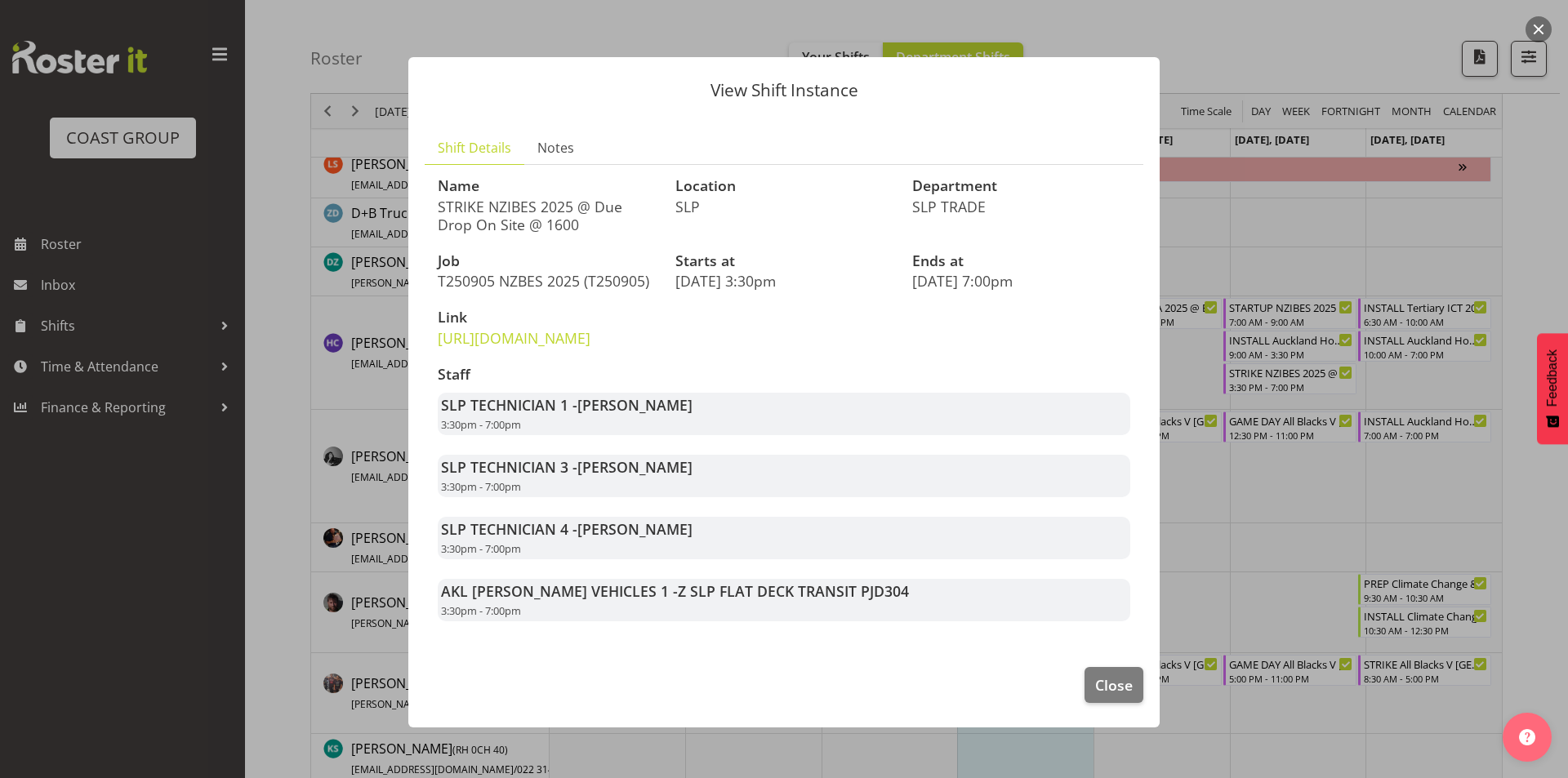
click at [1319, 557] on div at bounding box center [784, 389] width 1568 height 778
